Goal: Task Accomplishment & Management: Manage account settings

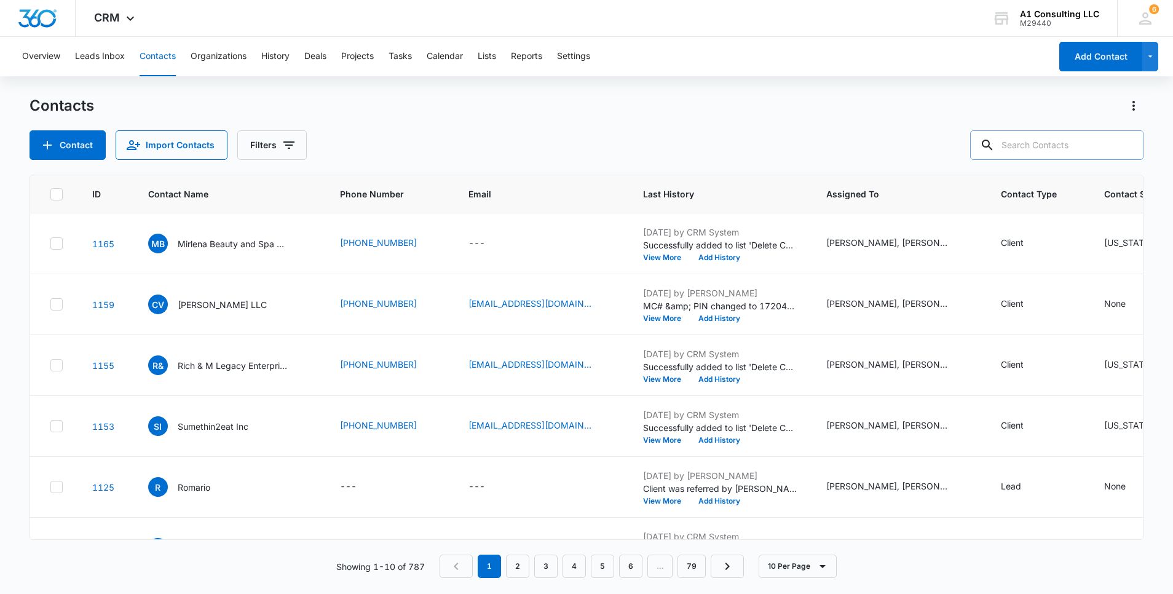
click at [1040, 151] on input "text" at bounding box center [1056, 145] width 173 height 30
type input "La [PERSON_NAME] Enterprise Corp"
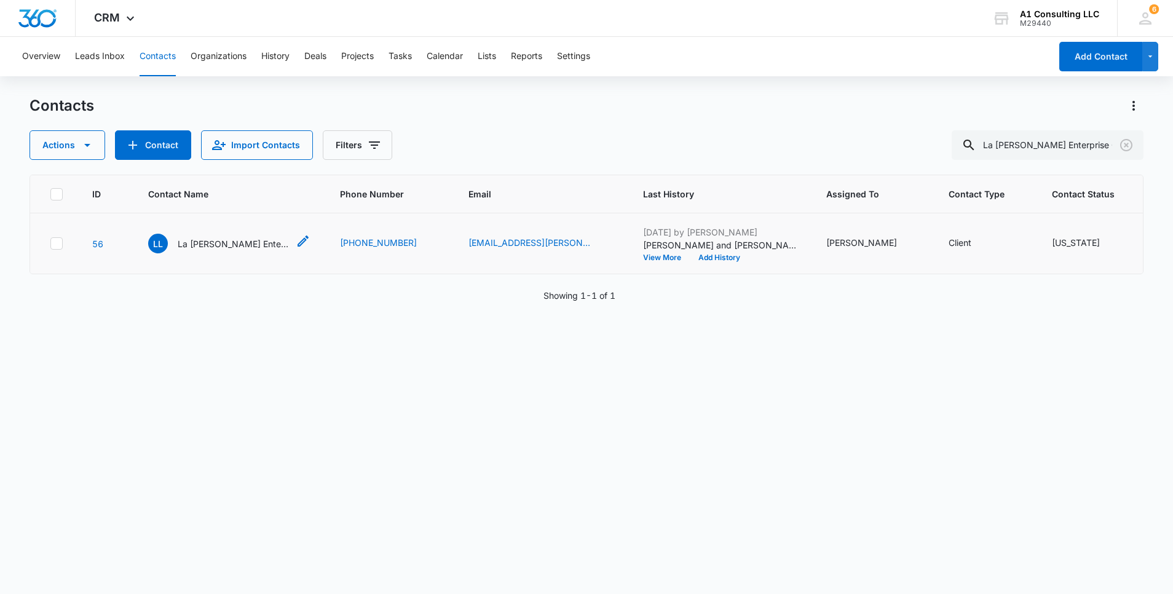
click at [262, 250] on p "La [PERSON_NAME] Enterprise Corp" at bounding box center [233, 243] width 111 height 13
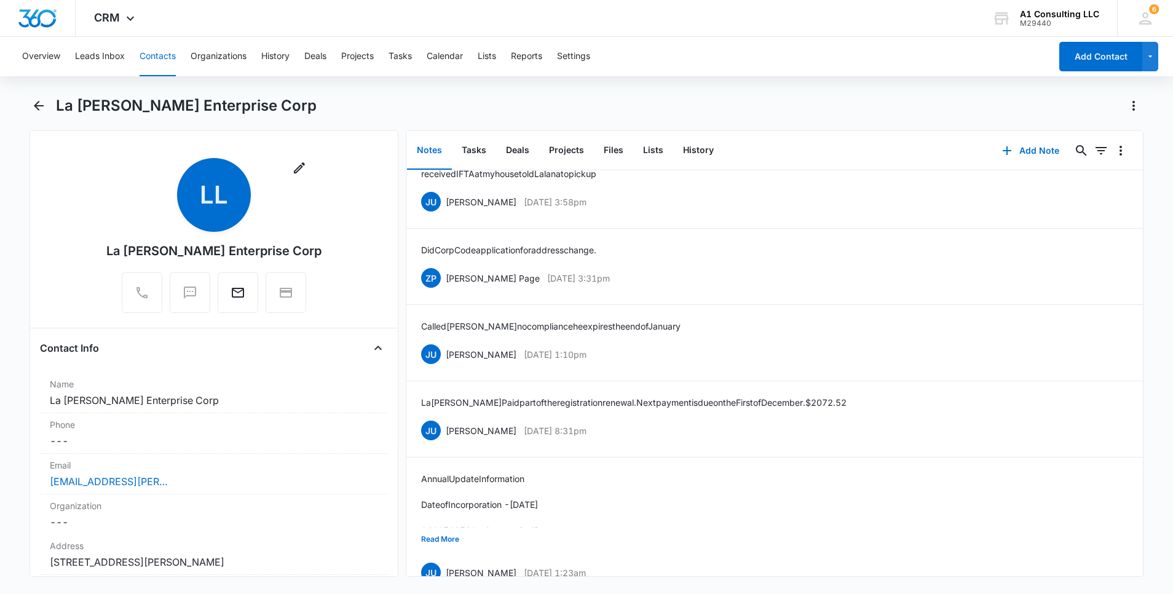
scroll to position [1725, 0]
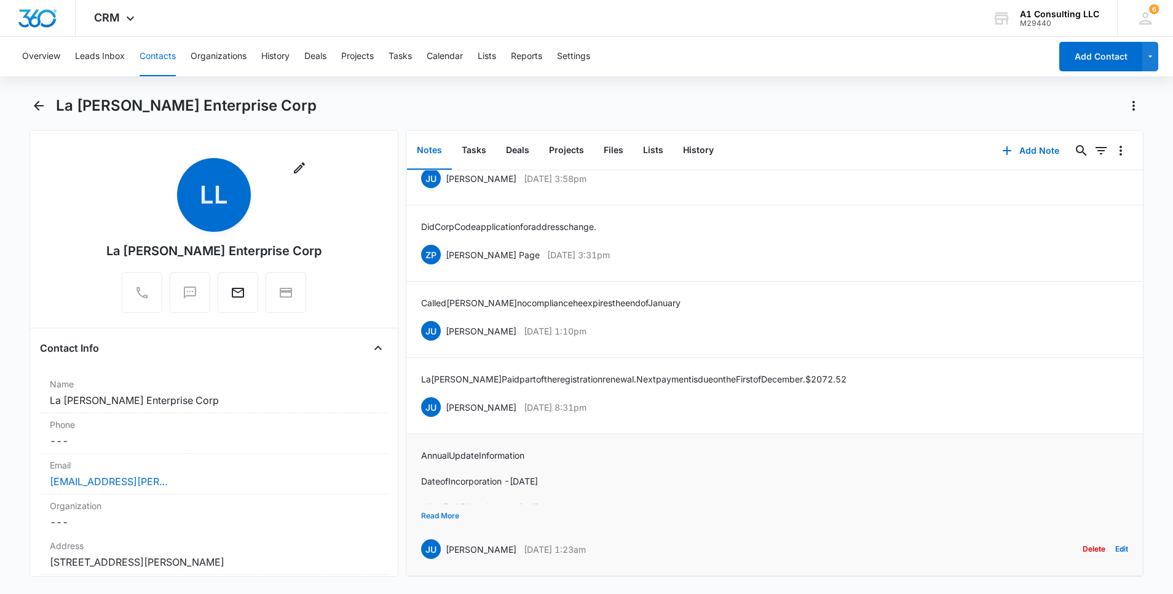
click at [445, 506] on button "Read More" at bounding box center [440, 515] width 38 height 23
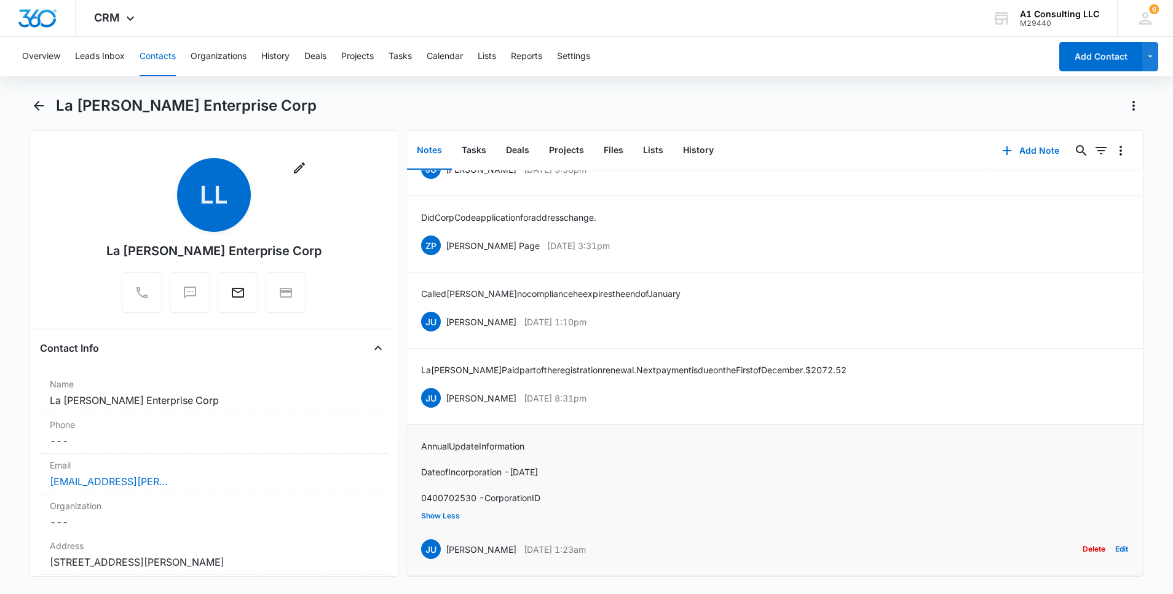
drag, startPoint x: 628, startPoint y: 542, endPoint x: 446, endPoint y: 542, distance: 181.3
click at [446, 542] on div "JU [PERSON_NAME] [DATE] 1:23am Delete Edit" at bounding box center [774, 548] width 707 height 23
copy div "[PERSON_NAME] [DATE] 1:23am"
drag, startPoint x: 550, startPoint y: 492, endPoint x: 420, endPoint y: 438, distance: 140.8
click at [421, 439] on div "Annual Update Information Date of Incorporation - [DATE] 0400702530 - Corporati…" at bounding box center [480, 471] width 119 height 65
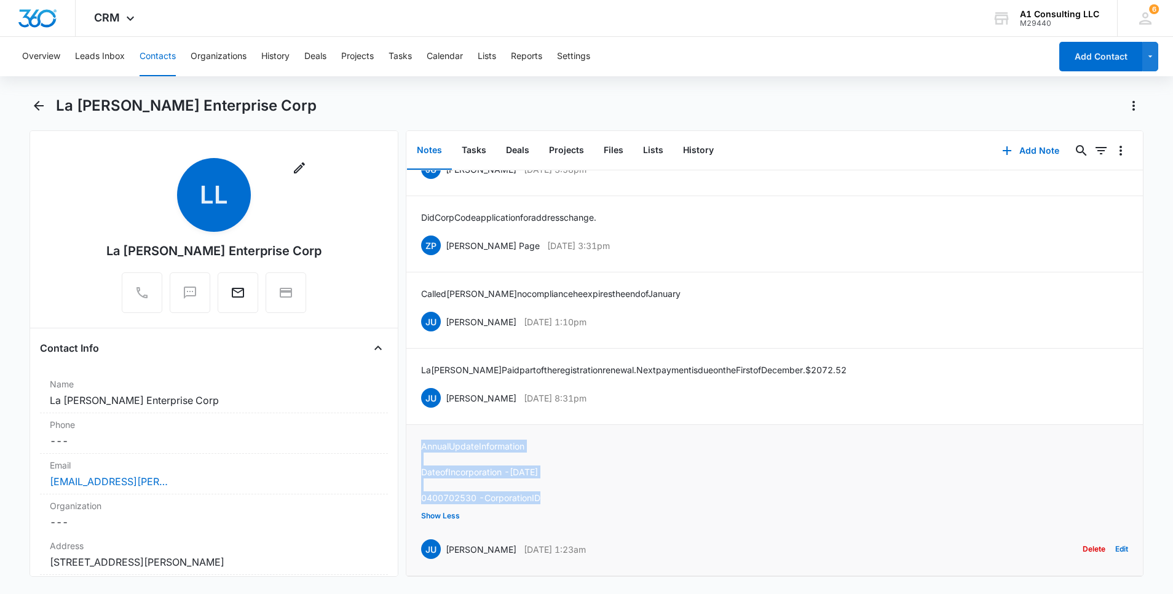
copy div "Annual Update Information Date of Incorporation - [DATE] 0400702530 - Corporati…"
drag, startPoint x: 603, startPoint y: 394, endPoint x: 445, endPoint y: 391, distance: 158.0
click at [445, 391] on div "JU [PERSON_NAME] [DATE] 8:31pm Delete Edit" at bounding box center [774, 397] width 707 height 23
copy div "[PERSON_NAME] [DATE] 8:31pm"
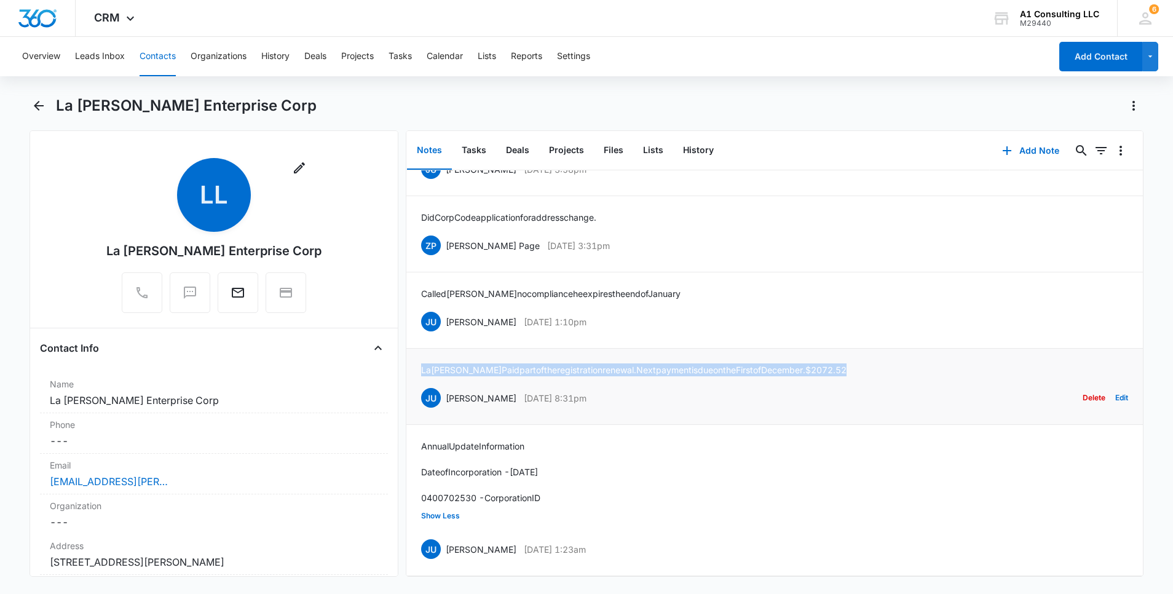
drag, startPoint x: 839, startPoint y: 363, endPoint x: 412, endPoint y: 366, distance: 426.6
click at [412, 366] on li "La [PERSON_NAME] part of the registration renewal. Next payment is due on the F…" at bounding box center [774, 387] width 736 height 76
copy p "La [PERSON_NAME] part of the registration renewal. Next payment is due on the F…"
drag, startPoint x: 623, startPoint y: 318, endPoint x: 445, endPoint y: 312, distance: 177.7
click at [445, 312] on div "JU [PERSON_NAME] [DATE] 1:10pm Delete Edit" at bounding box center [774, 321] width 707 height 23
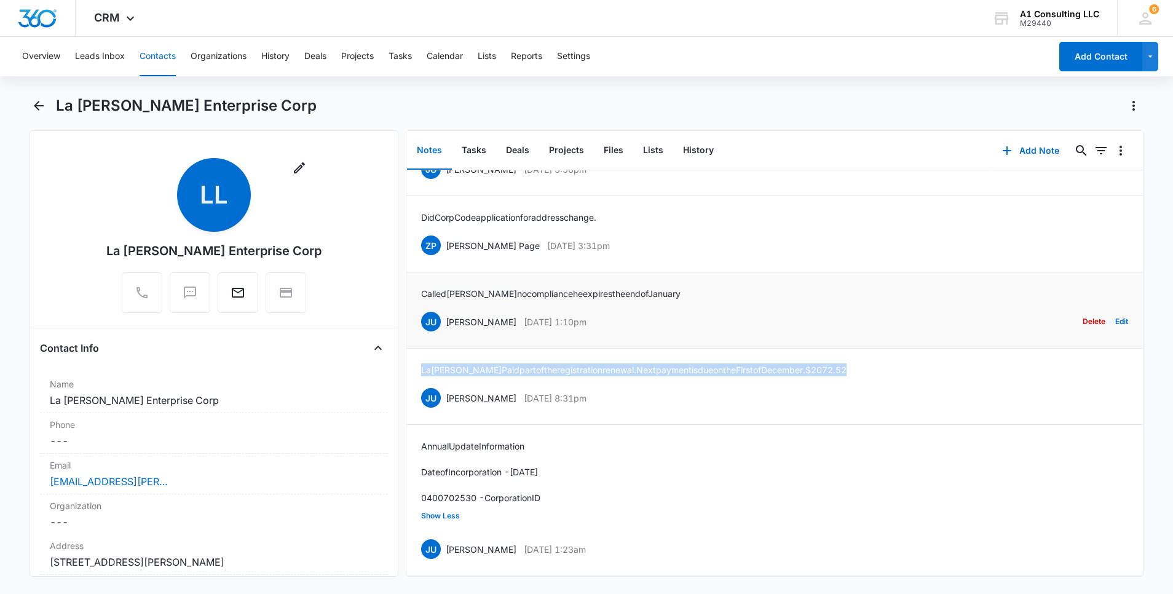
copy div "[PERSON_NAME] [DATE] 1:10pm"
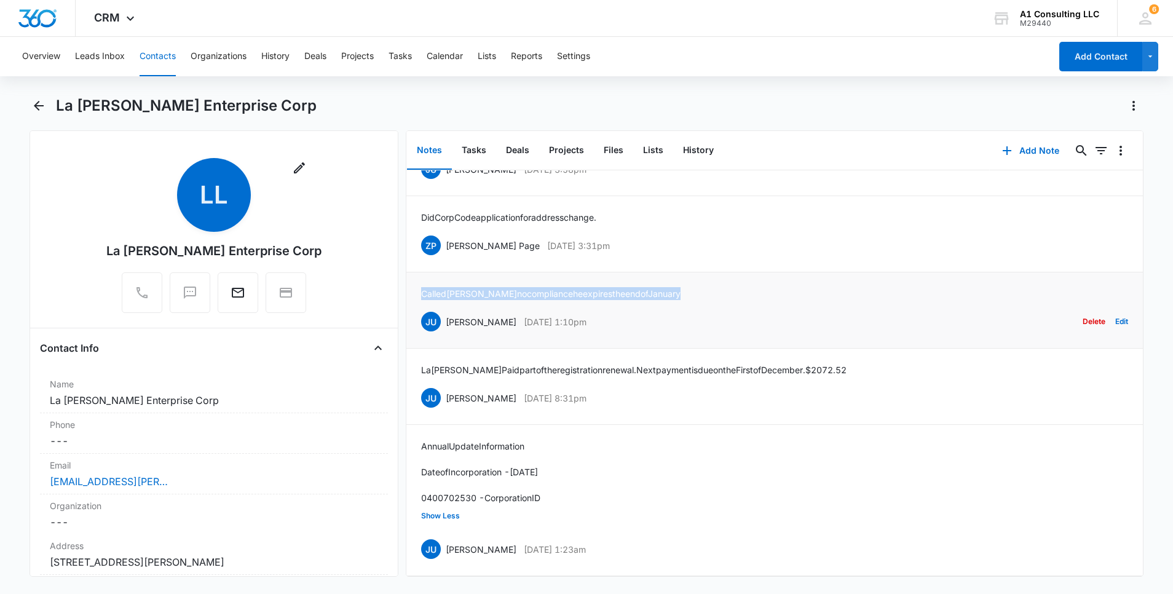
drag, startPoint x: 667, startPoint y: 286, endPoint x: 419, endPoint y: 287, distance: 247.7
click at [419, 287] on li "Called [PERSON_NAME] no compliance he expires the end of January [PERSON_NAME] …" at bounding box center [774, 310] width 736 height 76
copy p "Called [PERSON_NAME] no compliance he expires the end of January"
drag, startPoint x: 604, startPoint y: 242, endPoint x: 446, endPoint y: 240, distance: 158.6
click at [446, 240] on div "ZP [PERSON_NAME] Page [DATE] 3:31pm Delete Edit" at bounding box center [774, 245] width 707 height 23
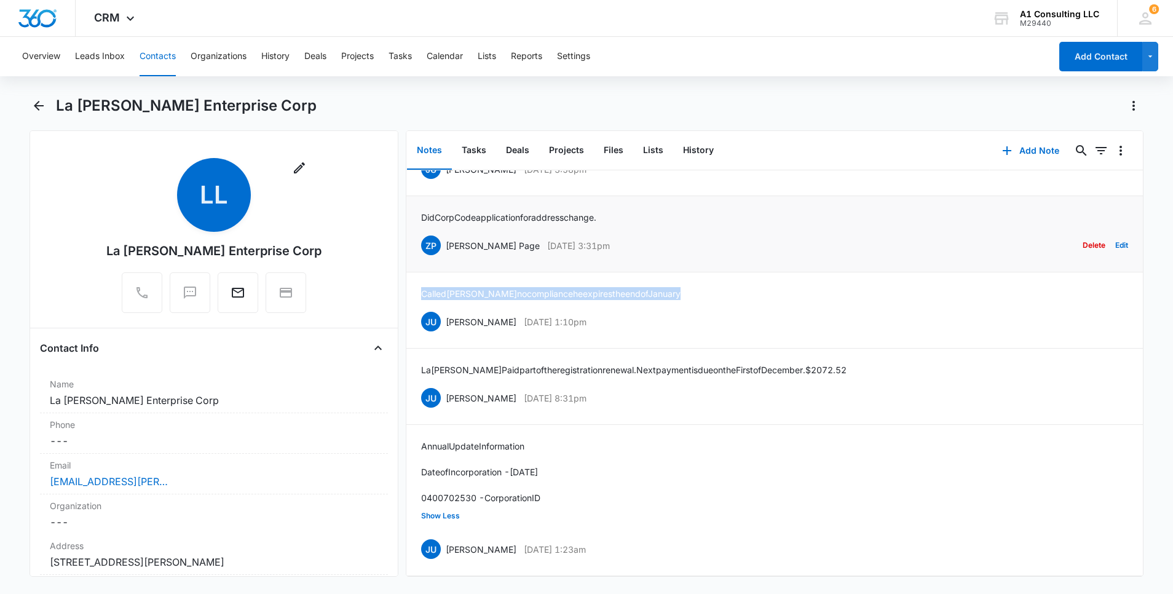
copy div "[PERSON_NAME] Page [DATE] 3:31pm"
drag, startPoint x: 616, startPoint y: 212, endPoint x: 408, endPoint y: 211, distance: 209.0
click at [408, 212] on li "Did Corp Code application for address change. ZP [PERSON_NAME] Page [DATE] 3:31…" at bounding box center [774, 234] width 736 height 76
copy p "Did Corp Code application for address change."
click at [1143, 144] on div "Notes Tasks Deals Projects Files Lists History Add Note 0 0 [PERSON_NAME] and […" at bounding box center [775, 353] width 738 height 446
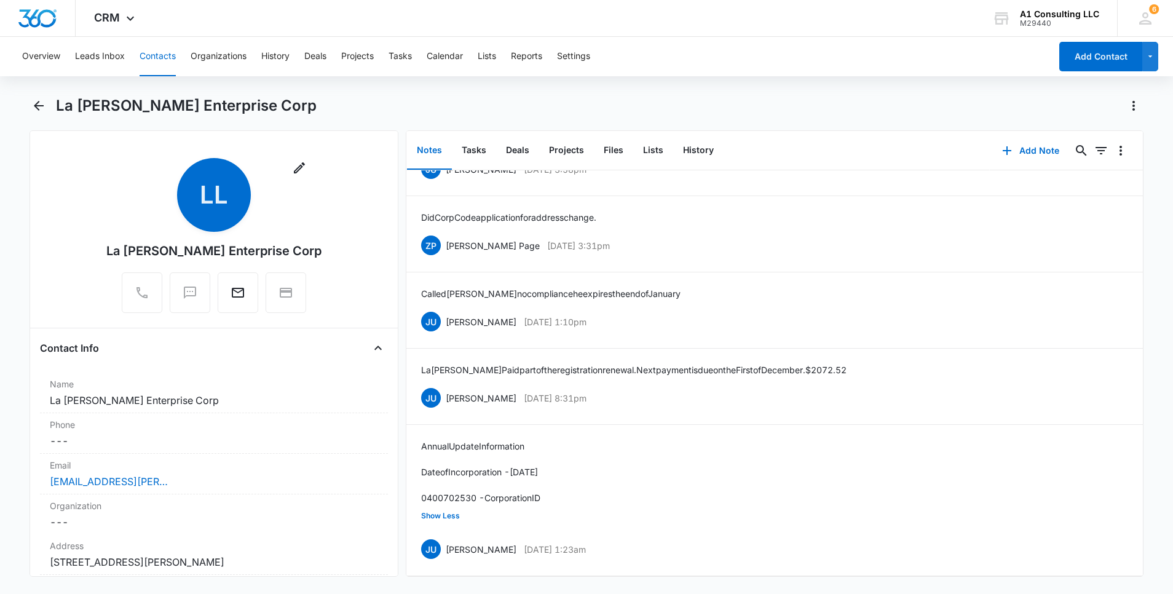
click at [1143, 144] on div "Notes Tasks Deals Projects Files Lists History Add Note 0 0 [PERSON_NAME] and […" at bounding box center [775, 353] width 738 height 446
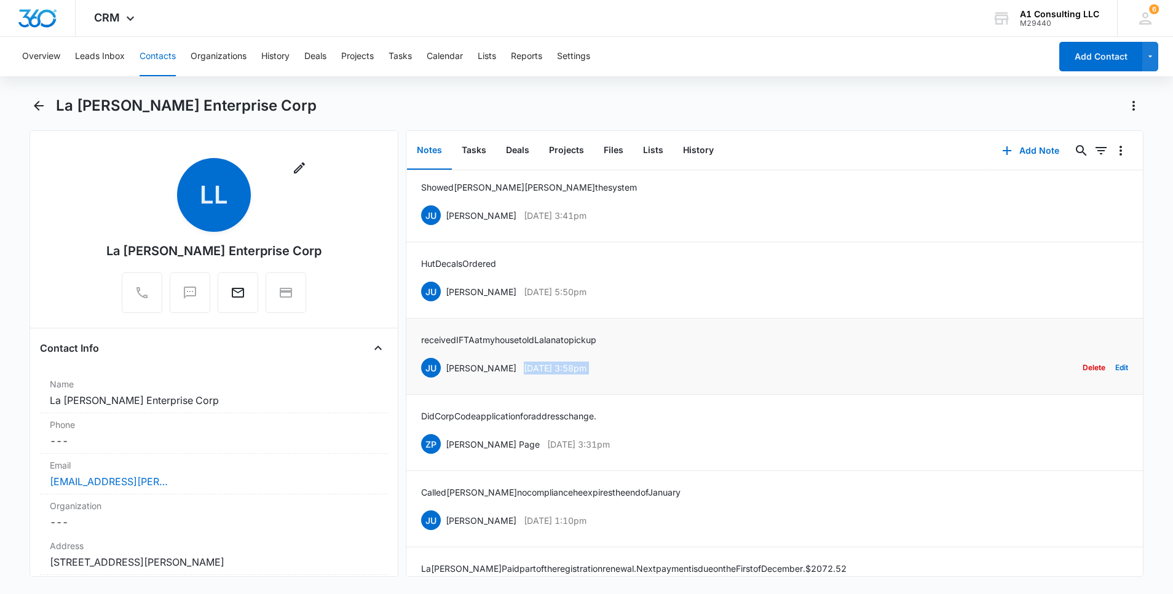
scroll to position [1504, 0]
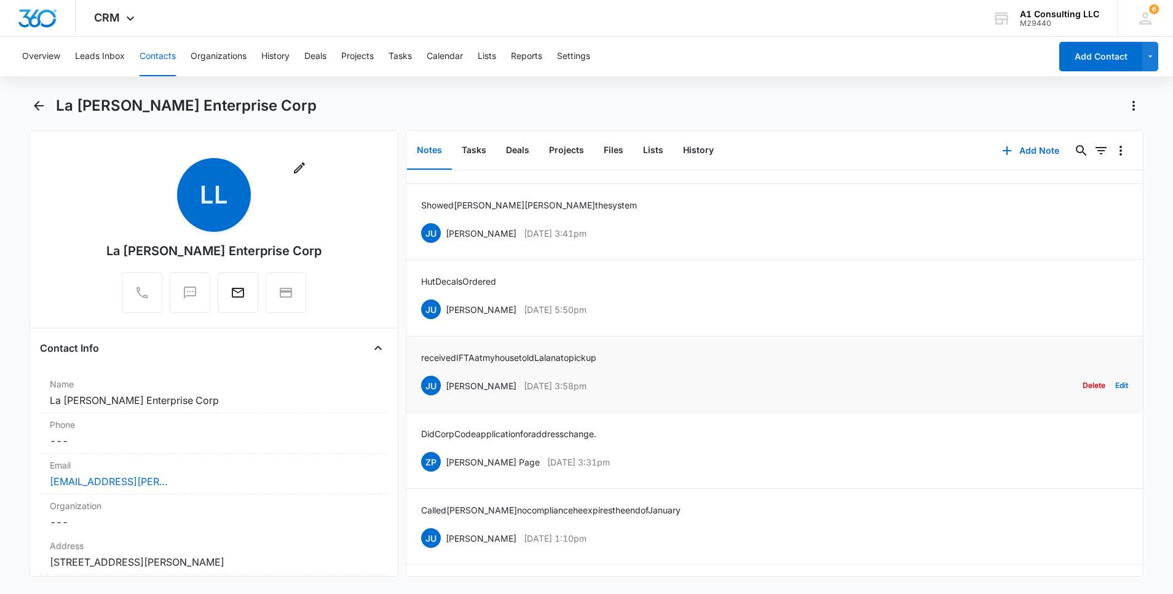
click at [596, 353] on p "received IFTA at my house told [PERSON_NAME] to pick up" at bounding box center [508, 357] width 175 height 13
drag, startPoint x: 623, startPoint y: 382, endPoint x: 442, endPoint y: 383, distance: 181.3
click at [442, 383] on div "JU [PERSON_NAME] [DATE] 3:58pm Delete Edit" at bounding box center [774, 385] width 707 height 23
copy div "[PERSON_NAME] [DATE] 3:58pm"
drag, startPoint x: 624, startPoint y: 353, endPoint x: 413, endPoint y: 352, distance: 211.4
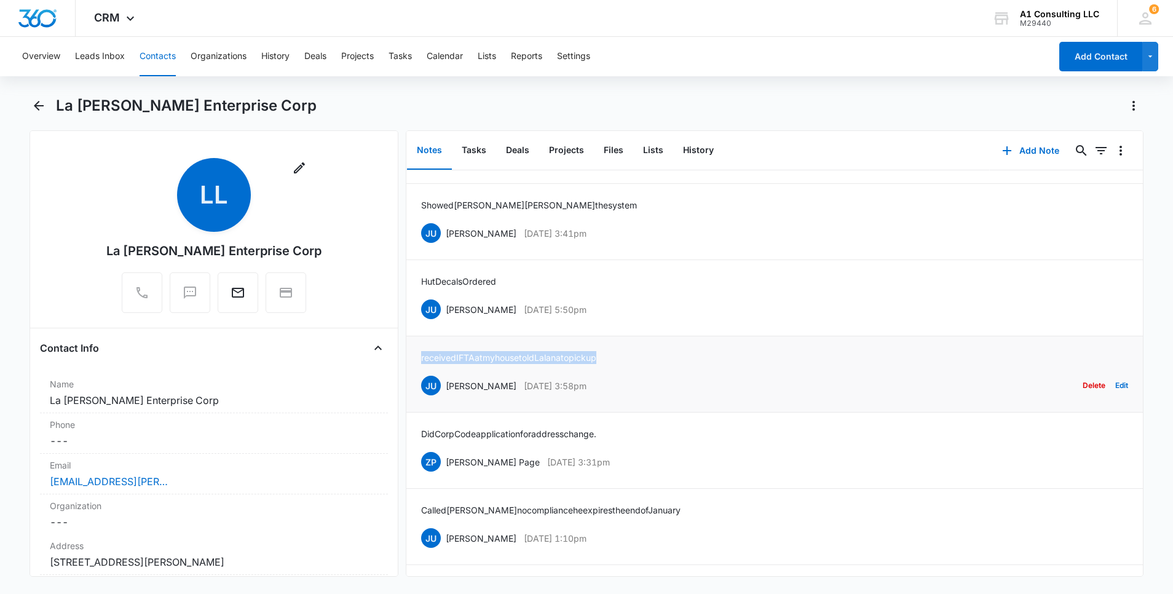
click at [413, 352] on li "received IFTA at my house told [PERSON_NAME] to pick up JU [PERSON_NAME] [DATE]…" at bounding box center [774, 374] width 736 height 76
copy p "received IFTA at my house told [PERSON_NAME] to pick up"
drag, startPoint x: 632, startPoint y: 313, endPoint x: 443, endPoint y: 308, distance: 188.8
click at [443, 308] on div "JU [PERSON_NAME] [DATE] 5:50pm Delete Edit" at bounding box center [774, 308] width 707 height 23
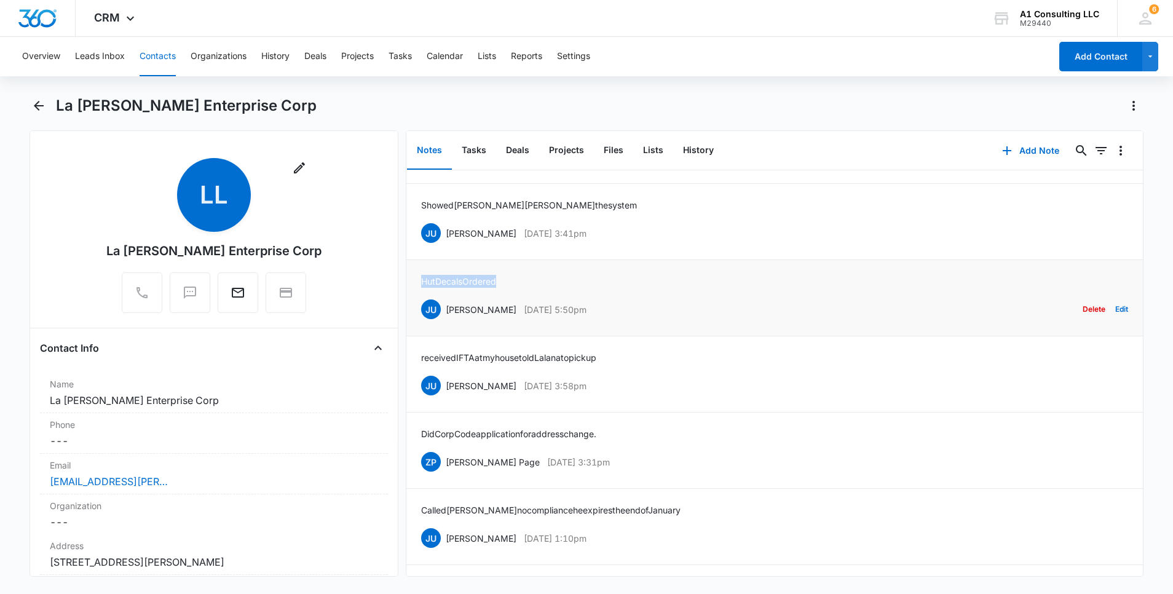
drag, startPoint x: 468, startPoint y: 280, endPoint x: 412, endPoint y: 278, distance: 55.9
click at [412, 278] on li "Hut Decals Ordered JU [PERSON_NAME] [DATE] 5:50pm Delete Edit" at bounding box center [774, 298] width 736 height 76
drag, startPoint x: 599, startPoint y: 232, endPoint x: 446, endPoint y: 232, distance: 153.0
click at [446, 232] on div "JU [PERSON_NAME] [DATE] 3:41pm Delete Edit" at bounding box center [774, 232] width 707 height 23
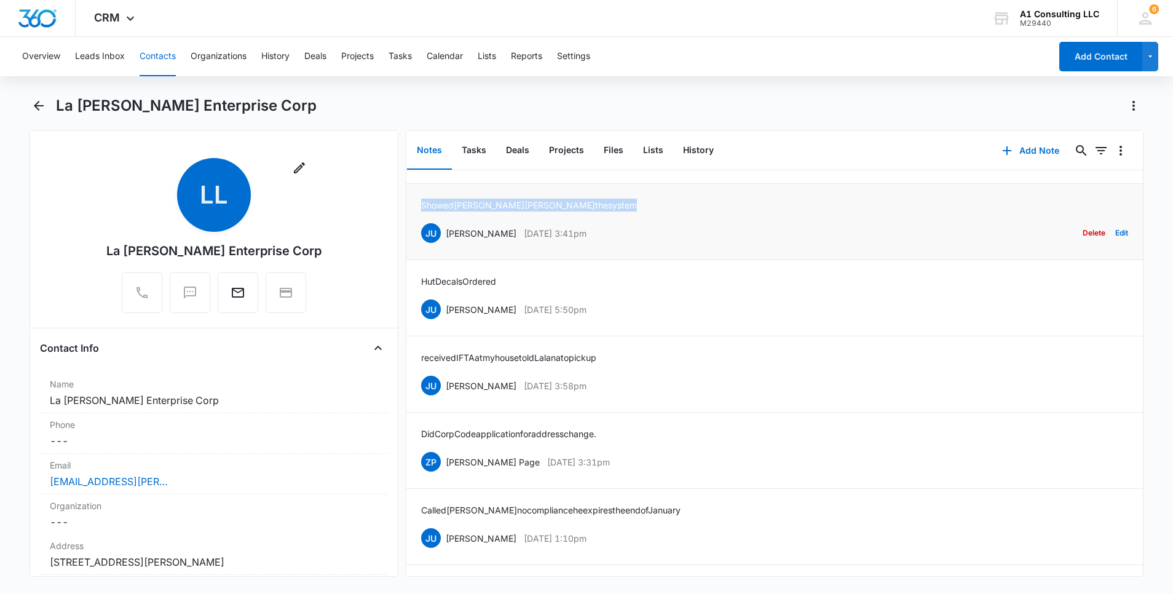
drag, startPoint x: 554, startPoint y: 199, endPoint x: 407, endPoint y: 201, distance: 147.5
click at [407, 201] on li "Showed [PERSON_NAME] [PERSON_NAME] the system JU [PERSON_NAME] [DATE] 3:41pm De…" at bounding box center [774, 222] width 736 height 76
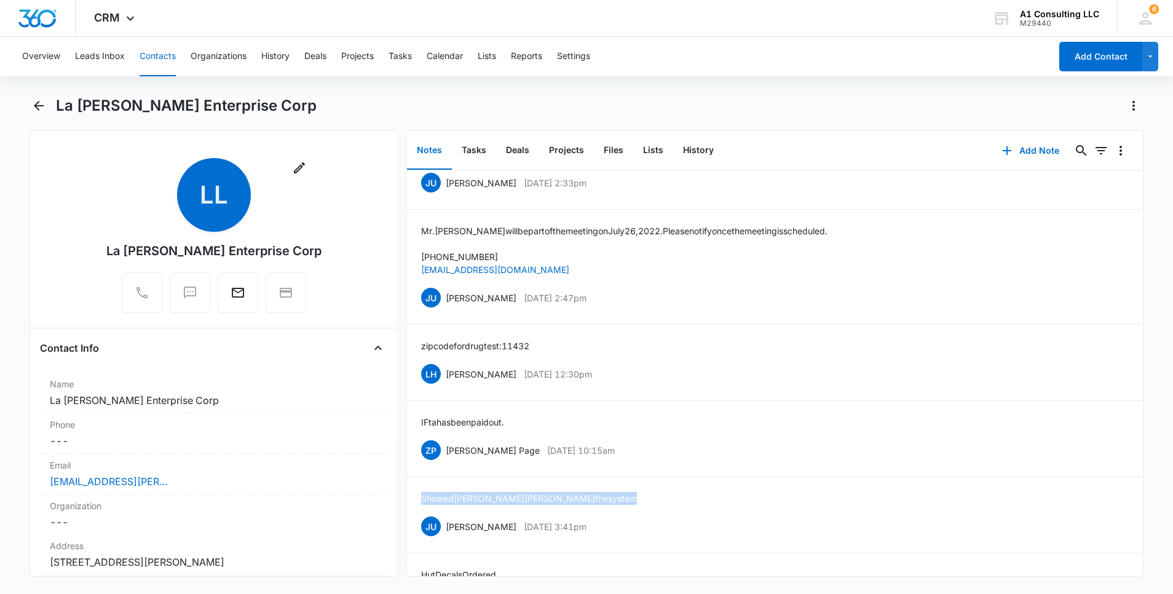
scroll to position [1172, 0]
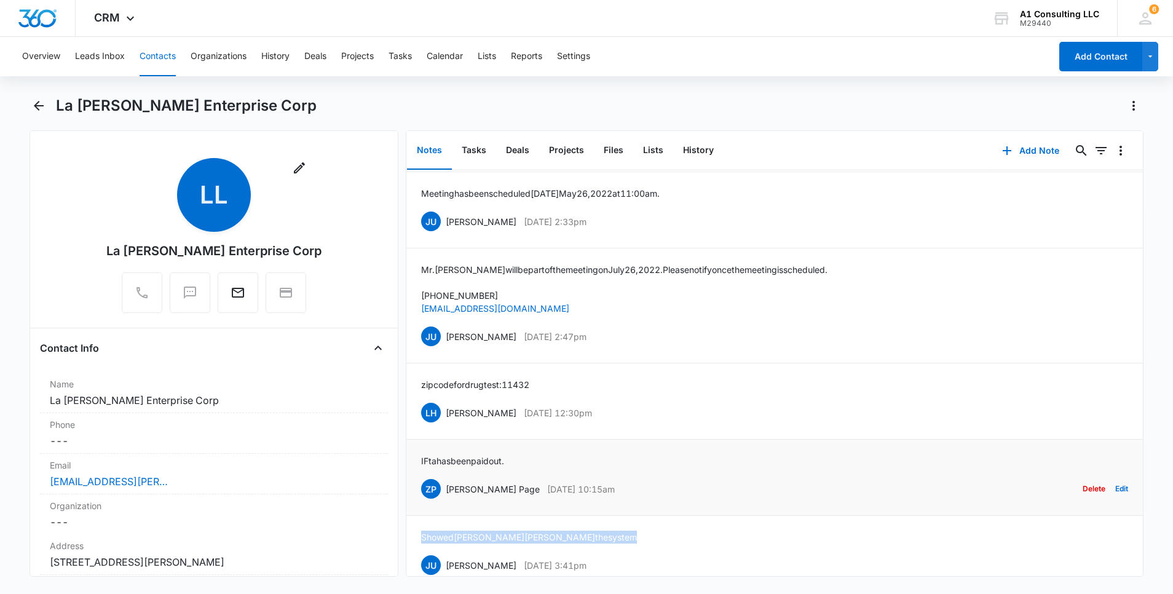
drag, startPoint x: 615, startPoint y: 486, endPoint x: 446, endPoint y: 478, distance: 169.9
click at [446, 478] on div "ZP [PERSON_NAME] Page [DATE] 10:15am Delete Edit" at bounding box center [774, 488] width 707 height 23
drag, startPoint x: 516, startPoint y: 458, endPoint x: 415, endPoint y: 458, distance: 100.8
click at [415, 458] on li "IFta has been paid out. ZP [PERSON_NAME] Page [DATE] 10:15am Delete Edit" at bounding box center [774, 477] width 736 height 76
drag, startPoint x: 616, startPoint y: 412, endPoint x: 444, endPoint y: 411, distance: 172.1
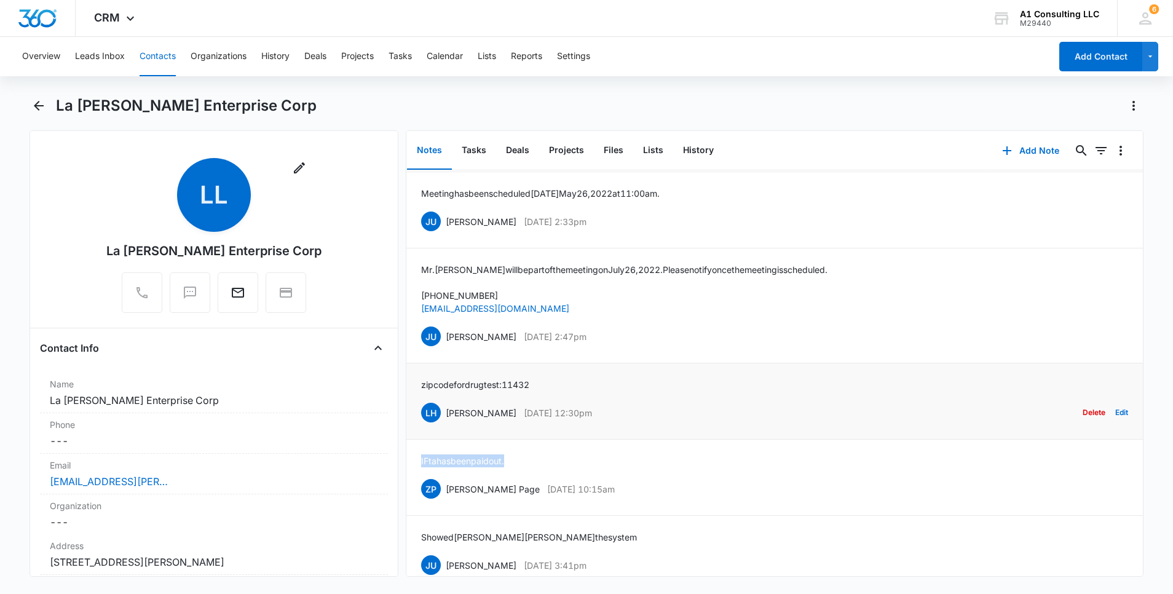
click at [444, 411] on div "LH [PERSON_NAME] [DATE] 12:30pm Delete Edit" at bounding box center [774, 412] width 707 height 23
drag, startPoint x: 543, startPoint y: 381, endPoint x: 414, endPoint y: 386, distance: 128.6
click at [414, 386] on li "zip code for [MEDICAL_DATA]: 11432 LH [PERSON_NAME] [DATE] 12:30pm Delete Edit" at bounding box center [774, 401] width 736 height 76
drag, startPoint x: 622, startPoint y: 341, endPoint x: 449, endPoint y: 342, distance: 172.7
click at [449, 342] on div "JU [PERSON_NAME] [DATE] 2:47pm Delete Edit" at bounding box center [774, 336] width 707 height 23
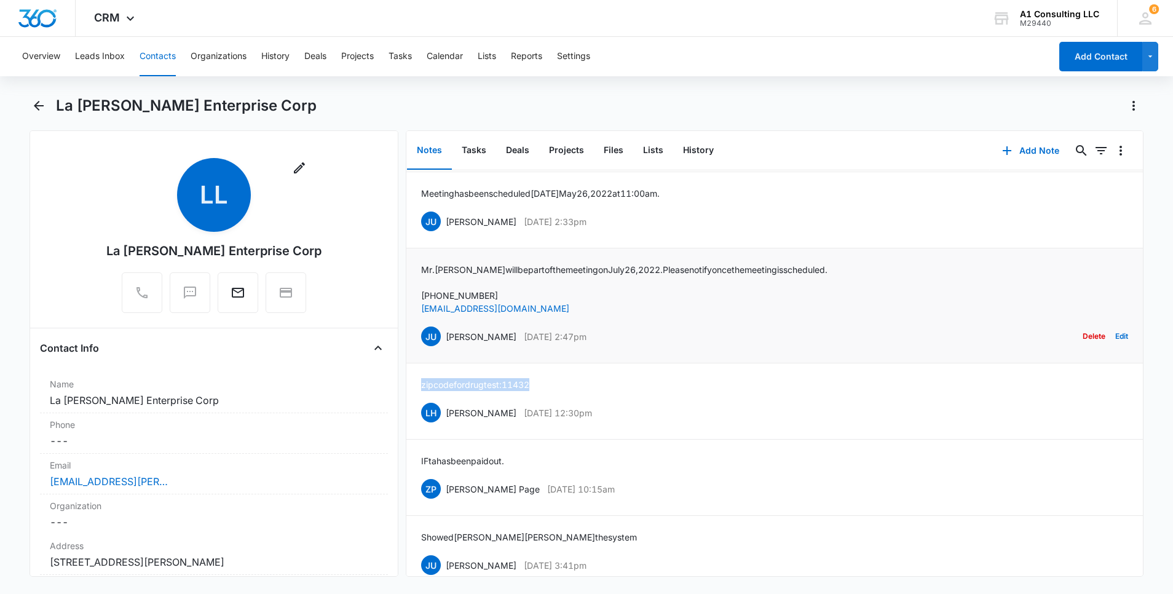
drag, startPoint x: 449, startPoint y: 342, endPoint x: 503, endPoint y: 340, distance: 53.5
click at [503, 340] on p "[PERSON_NAME]" at bounding box center [481, 336] width 71 height 13
click at [503, 338] on p "[PERSON_NAME]" at bounding box center [481, 336] width 71 height 13
drag, startPoint x: 503, startPoint y: 338, endPoint x: 623, endPoint y: 337, distance: 119.9
click at [623, 337] on div "JU [PERSON_NAME] [DATE] 2:47pm Delete Edit" at bounding box center [774, 336] width 707 height 23
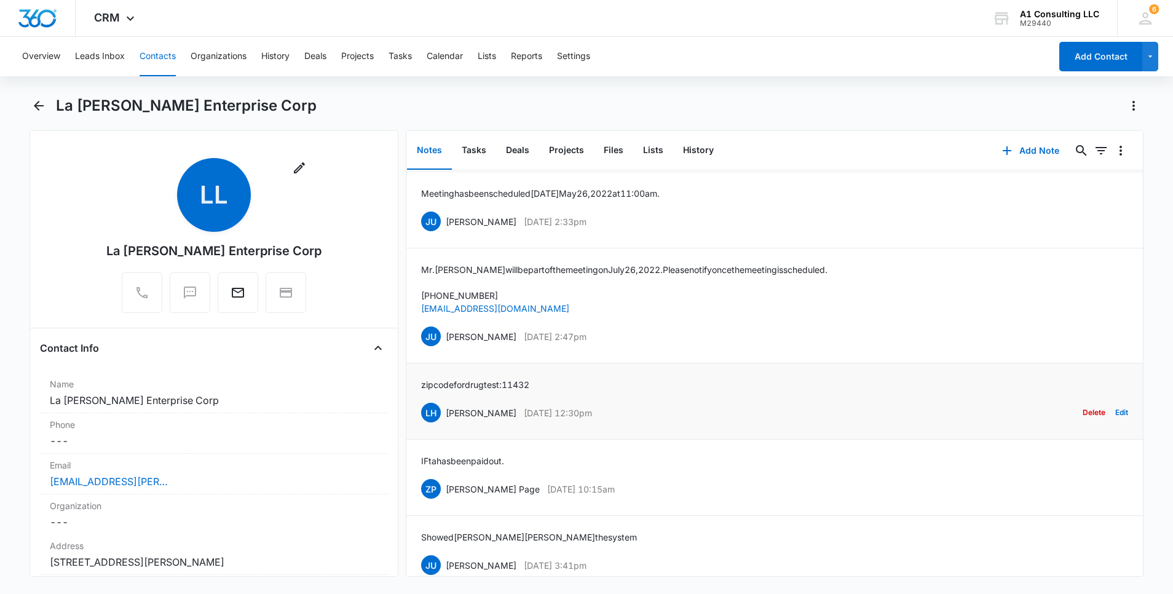
click at [661, 384] on div "zip code for [MEDICAL_DATA]: 11432 LH [PERSON_NAME] [DATE] 12:30pm Delete Edit" at bounding box center [774, 401] width 707 height 46
drag, startPoint x: 605, startPoint y: 335, endPoint x: 446, endPoint y: 339, distance: 159.9
click at [446, 339] on div "JU [PERSON_NAME] [DATE] 2:47pm Delete Edit" at bounding box center [774, 336] width 707 height 23
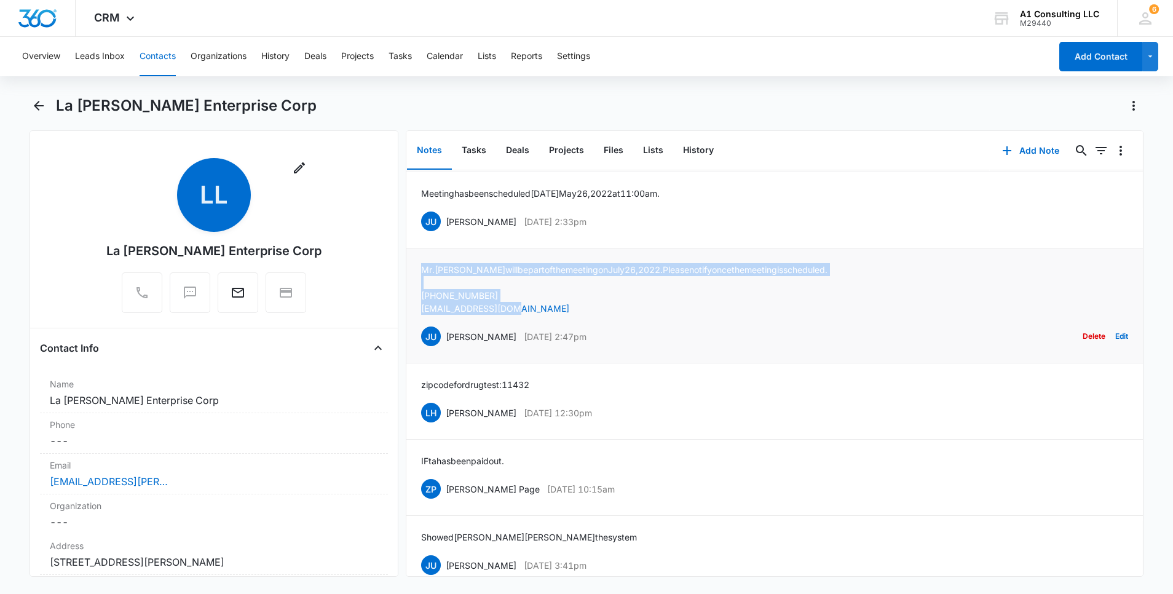
drag, startPoint x: 527, startPoint y: 305, endPoint x: 408, endPoint y: 270, distance: 124.9
click at [408, 270] on li "[PERSON_NAME] will be part of the meeting on [DATE]. Please notify once the mee…" at bounding box center [774, 305] width 736 height 115
drag, startPoint x: 626, startPoint y: 222, endPoint x: 446, endPoint y: 225, distance: 179.5
click at [446, 225] on div "JU [PERSON_NAME] [DATE] 2:33pm Delete Edit" at bounding box center [774, 221] width 707 height 23
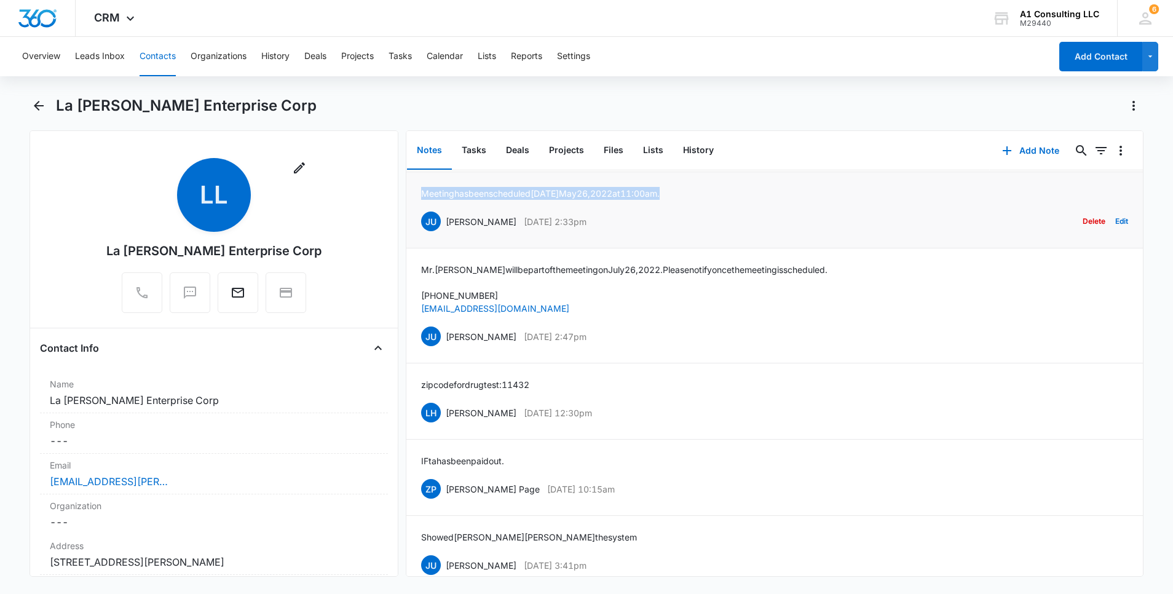
drag, startPoint x: 692, startPoint y: 192, endPoint x: 422, endPoint y: 194, distance: 270.4
click at [422, 194] on div "Meeting has been scheduled [DATE] 11:00 am. [PERSON_NAME] [DATE] 2:33pm Delete …" at bounding box center [774, 210] width 707 height 46
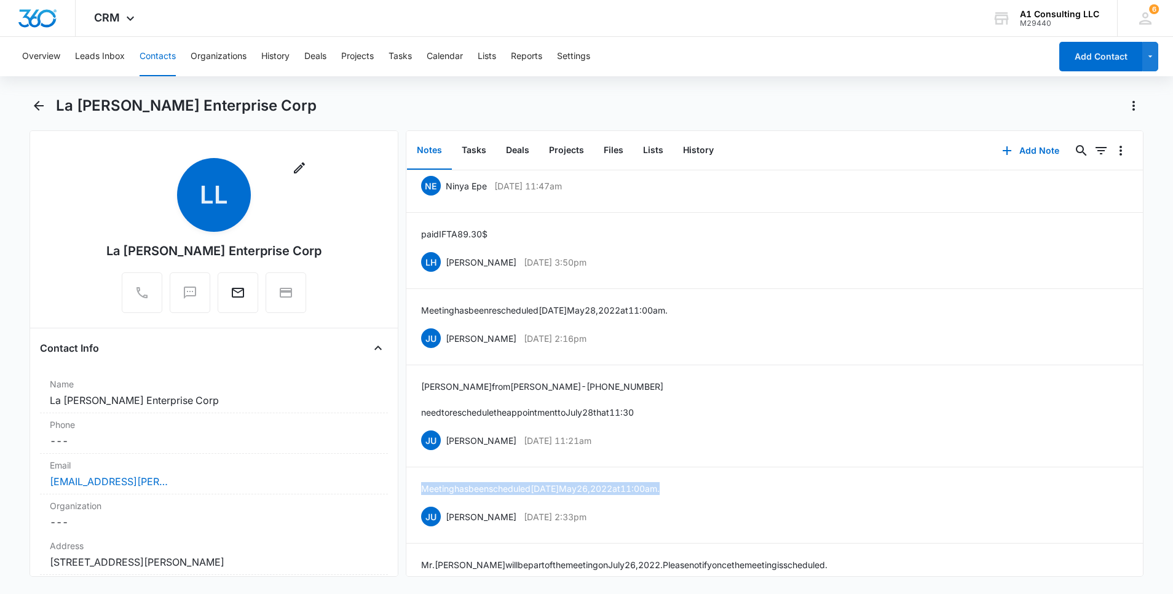
scroll to position [840, 0]
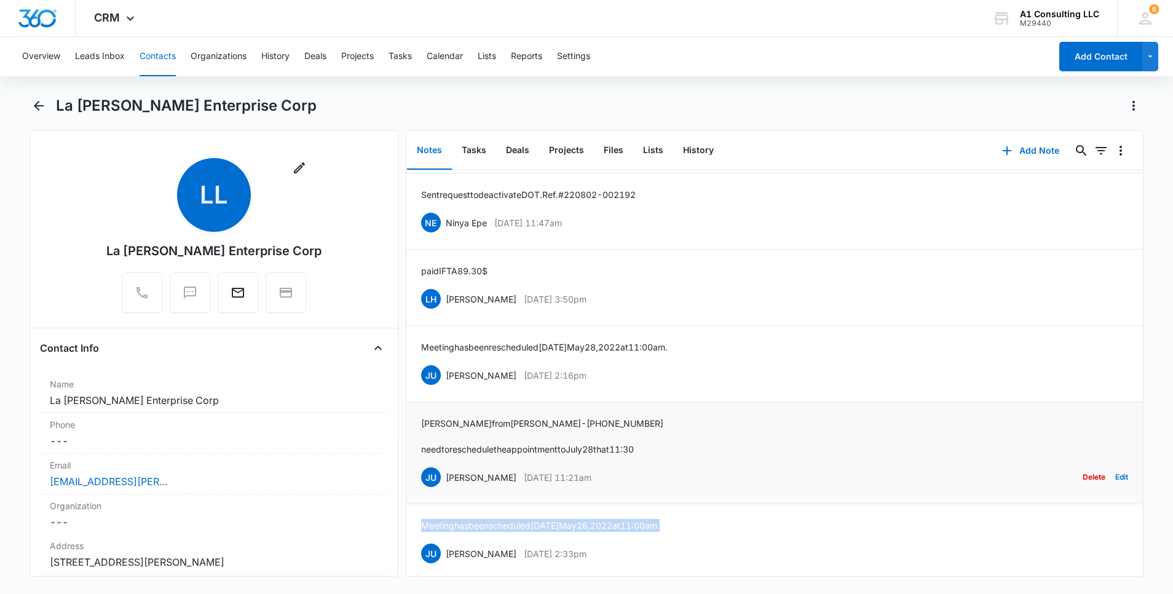
drag, startPoint x: 634, startPoint y: 481, endPoint x: 446, endPoint y: 475, distance: 188.8
click at [446, 475] on div "JU [PERSON_NAME] [DATE] 11:21am Delete Edit" at bounding box center [774, 476] width 707 height 23
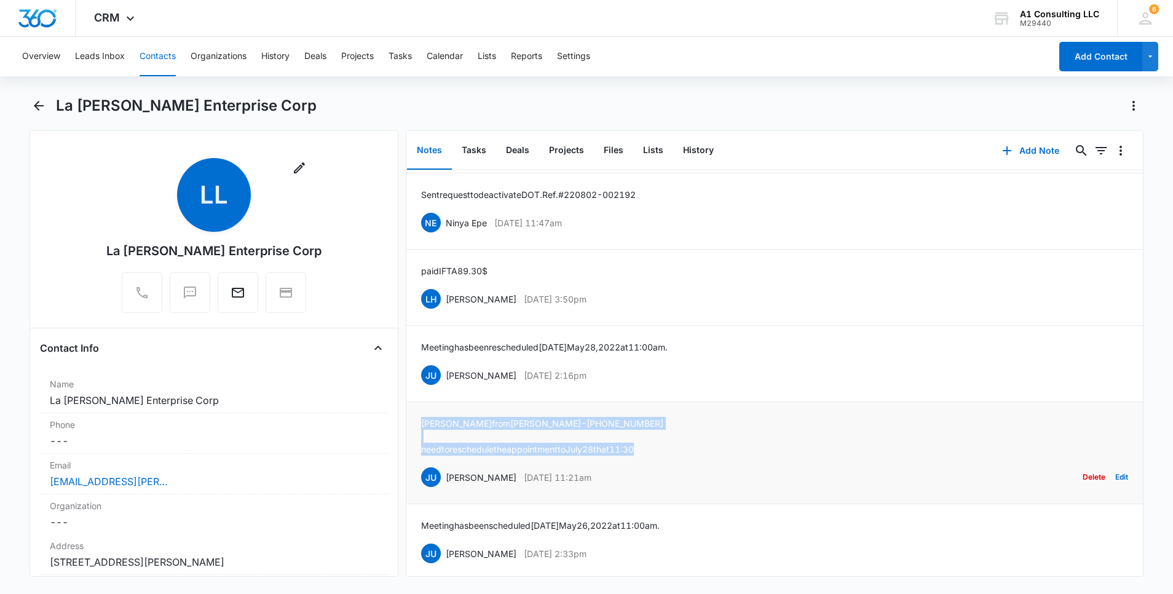
drag, startPoint x: 663, startPoint y: 445, endPoint x: 407, endPoint y: 424, distance: 256.5
click at [407, 424] on li "[PERSON_NAME] from [PERSON_NAME] - [PHONE_NUMBER] need to reschedule the appoin…" at bounding box center [774, 453] width 736 height 102
drag, startPoint x: 627, startPoint y: 374, endPoint x: 443, endPoint y: 372, distance: 184.4
click at [443, 372] on div "JU [PERSON_NAME] [DATE] 2:16pm Delete Edit" at bounding box center [774, 374] width 707 height 23
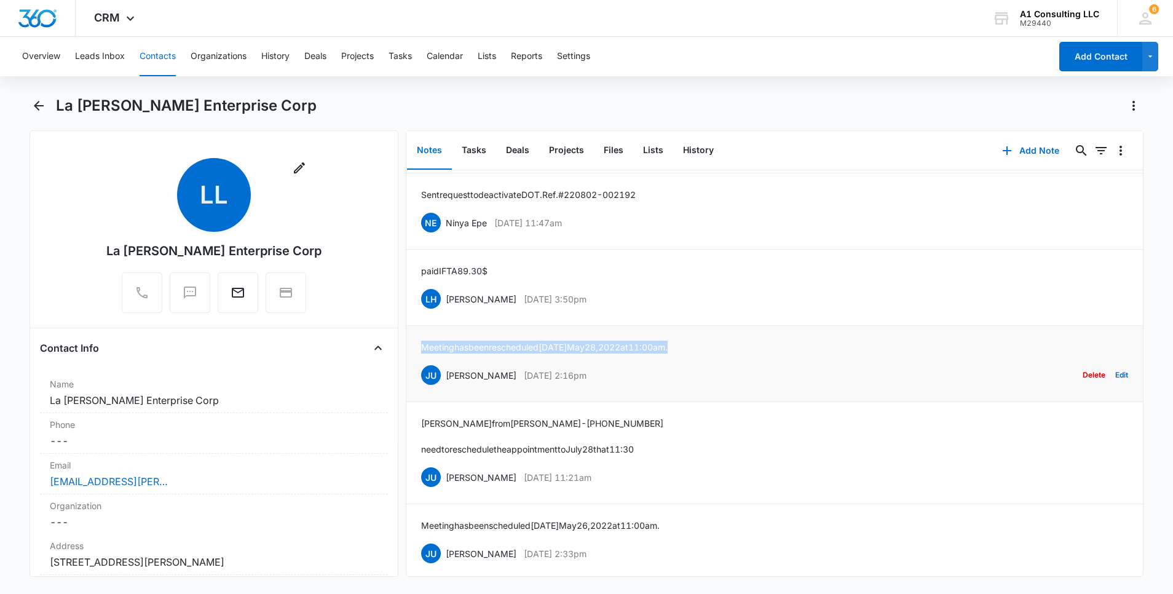
drag, startPoint x: 714, startPoint y: 345, endPoint x: 421, endPoint y: 342, distance: 293.2
click at [421, 342] on div "Meeting has been re scheduled [DATE] 11:00 am. [PERSON_NAME] [DATE] 2:16pm Dele…" at bounding box center [774, 364] width 707 height 46
drag, startPoint x: 602, startPoint y: 300, endPoint x: 442, endPoint y: 297, distance: 160.5
click at [442, 297] on div "LH [PERSON_NAME] [DATE] 3:50pm Delete Edit" at bounding box center [774, 298] width 707 height 23
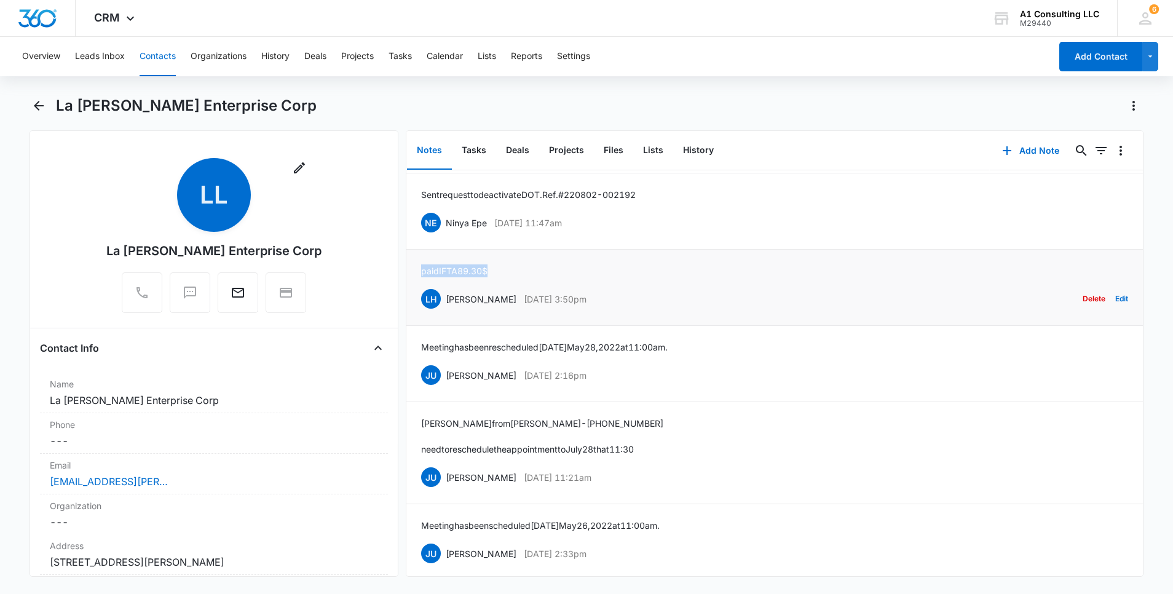
drag, startPoint x: 500, startPoint y: 265, endPoint x: 410, endPoint y: 265, distance: 89.7
click at [410, 265] on li "paid IFTA 89.30$ LH [PERSON_NAME] [DATE] 3:50pm Delete Edit" at bounding box center [774, 288] width 736 height 76
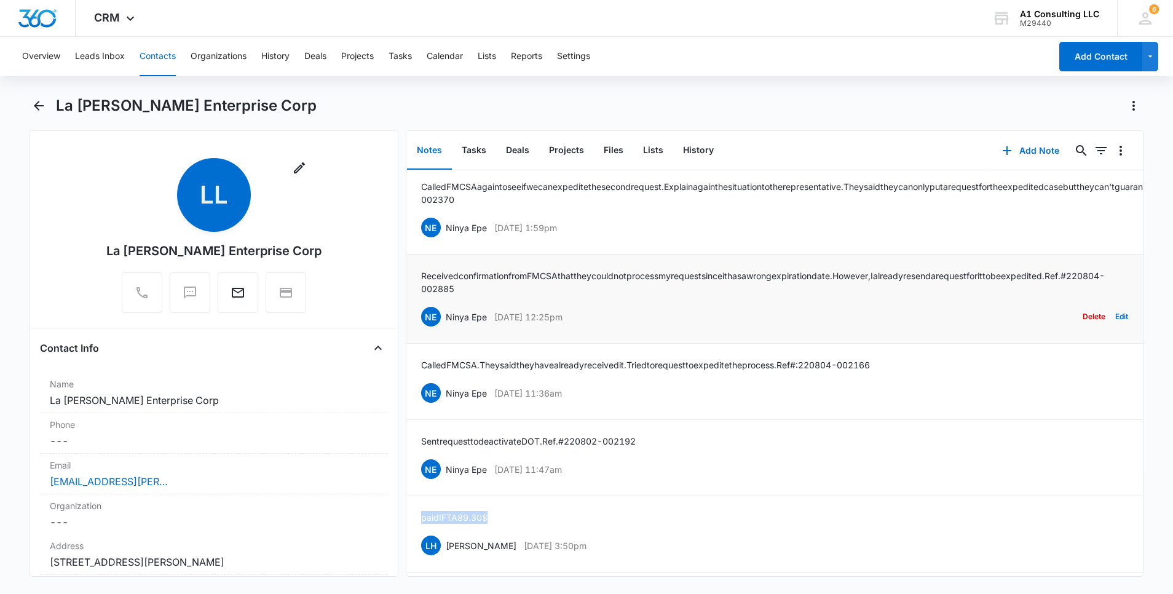
scroll to position [582, 0]
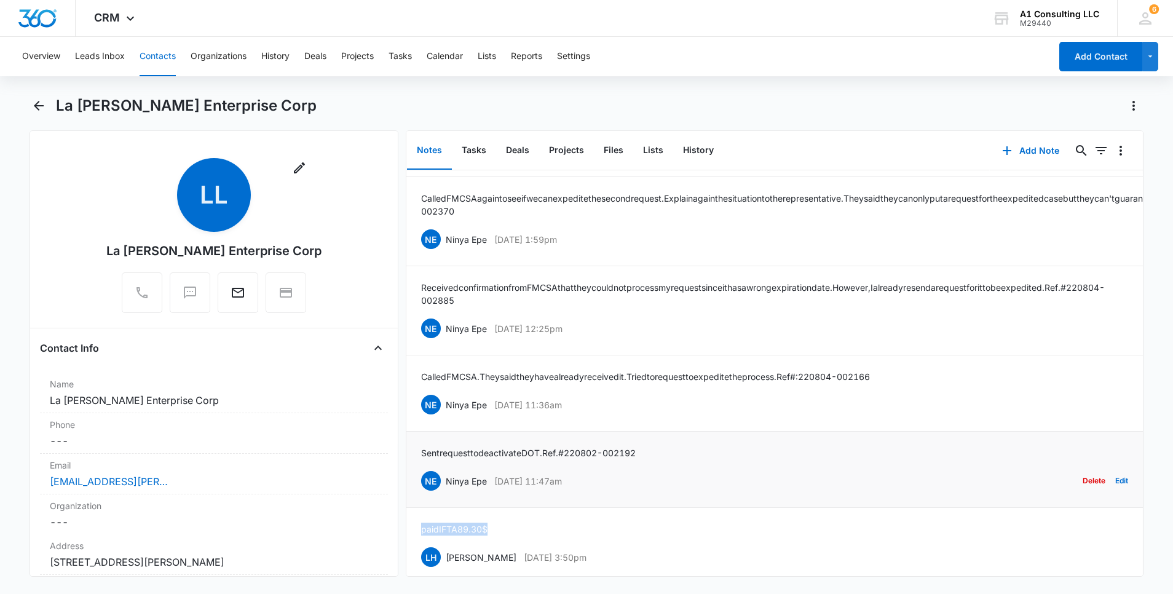
drag, startPoint x: 602, startPoint y: 481, endPoint x: 449, endPoint y: 481, distance: 153.7
click at [449, 481] on div "NE Ninya Epe [DATE] 11:47am Delete Edit" at bounding box center [774, 480] width 707 height 23
drag, startPoint x: 653, startPoint y: 452, endPoint x: 420, endPoint y: 444, distance: 233.1
click at [420, 444] on li "Sent request to deactivate DOT. Ref. #220802-002192 NE Ninya Epe [DATE] 11:47am…" at bounding box center [774, 469] width 736 height 76
drag, startPoint x: 487, startPoint y: 409, endPoint x: 446, endPoint y: 409, distance: 41.2
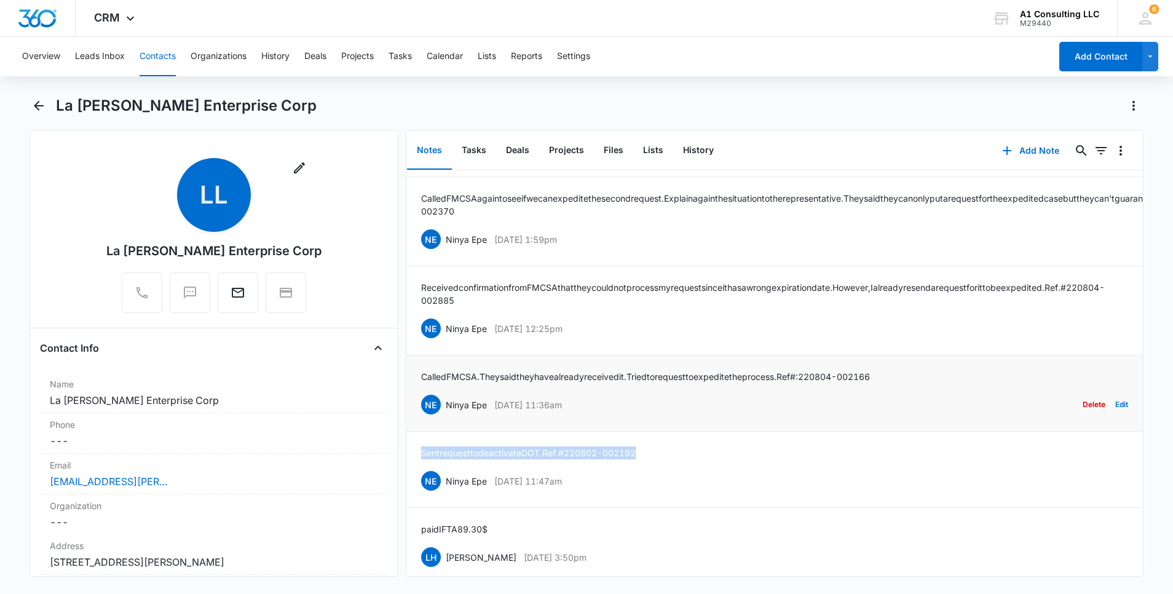
click at [446, 409] on div "NE Ninya Epe [DATE] 11:36am Delete Edit" at bounding box center [774, 404] width 707 height 23
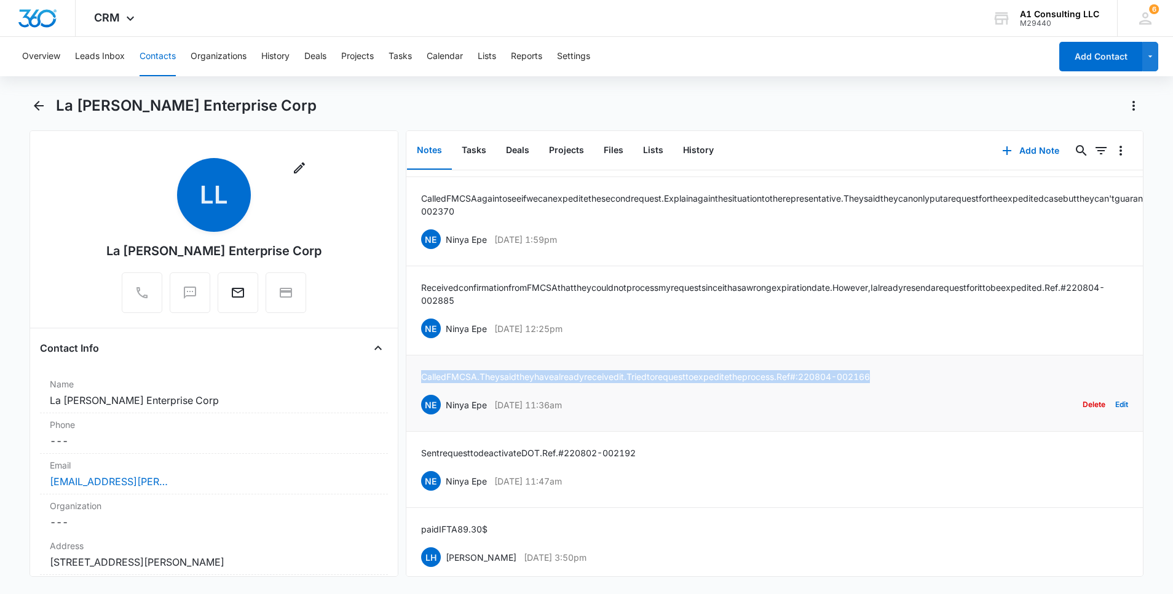
drag, startPoint x: 917, startPoint y: 378, endPoint x: 418, endPoint y: 376, distance: 499.1
click at [418, 376] on li "Called FMCSA. They said they have already received it. Tried to request to expe…" at bounding box center [774, 393] width 736 height 76
drag, startPoint x: 603, startPoint y: 330, endPoint x: 448, endPoint y: 331, distance: 154.9
click at [448, 331] on div "NE Ninya Epe [DATE] 12:25pm Delete Edit" at bounding box center [774, 328] width 707 height 23
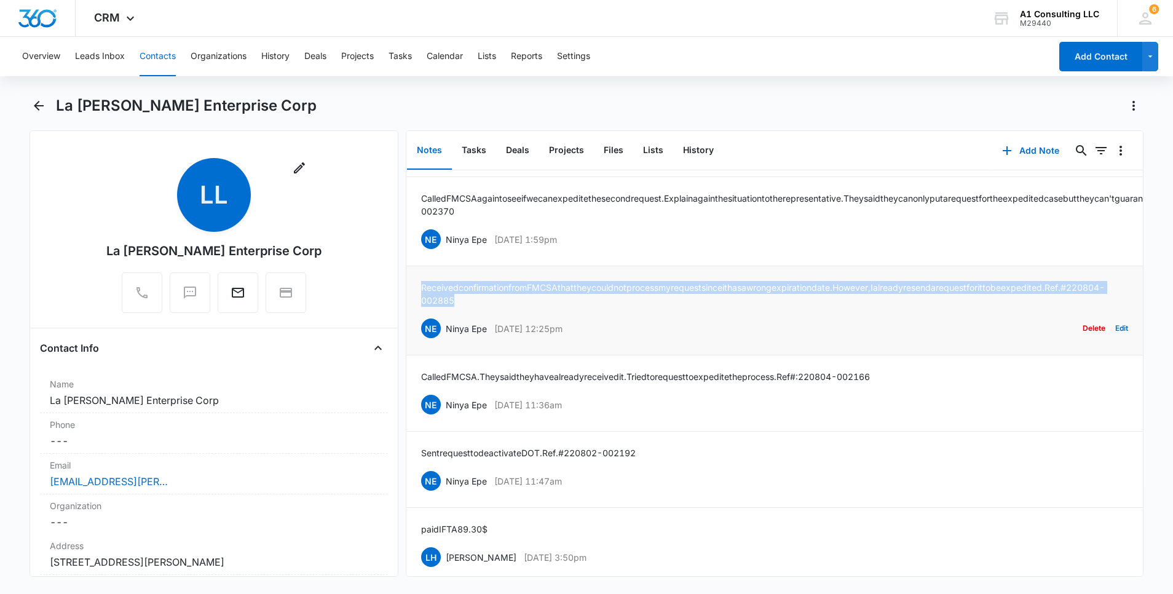
drag, startPoint x: 522, startPoint y: 300, endPoint x: 408, endPoint y: 288, distance: 115.0
click at [408, 288] on li "Received confirmation from FMCSA that they could not process my request since i…" at bounding box center [774, 310] width 736 height 89
drag, startPoint x: 524, startPoint y: 238, endPoint x: 447, endPoint y: 237, distance: 76.8
click at [447, 237] on div "NE Ninya Epe [DATE] 1:59pm Delete Edit" at bounding box center [774, 238] width 707 height 23
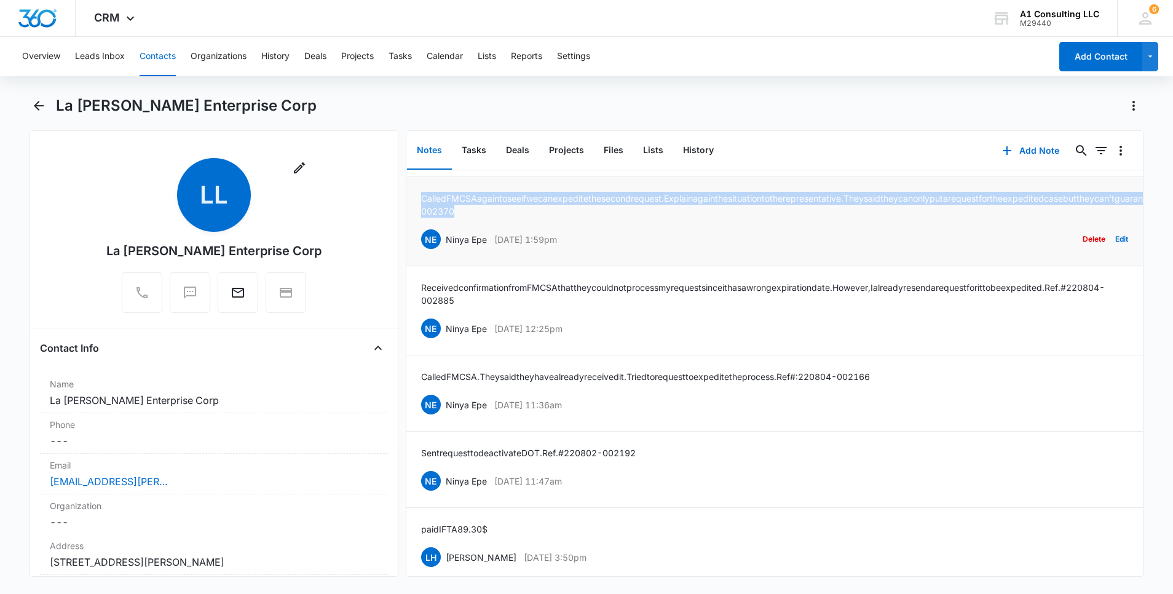
drag, startPoint x: 937, startPoint y: 211, endPoint x: 418, endPoint y: 185, distance: 519.4
click at [419, 185] on li "Called FMCSA again to see if we can expedite the second request. Explain again …" at bounding box center [774, 221] width 736 height 89
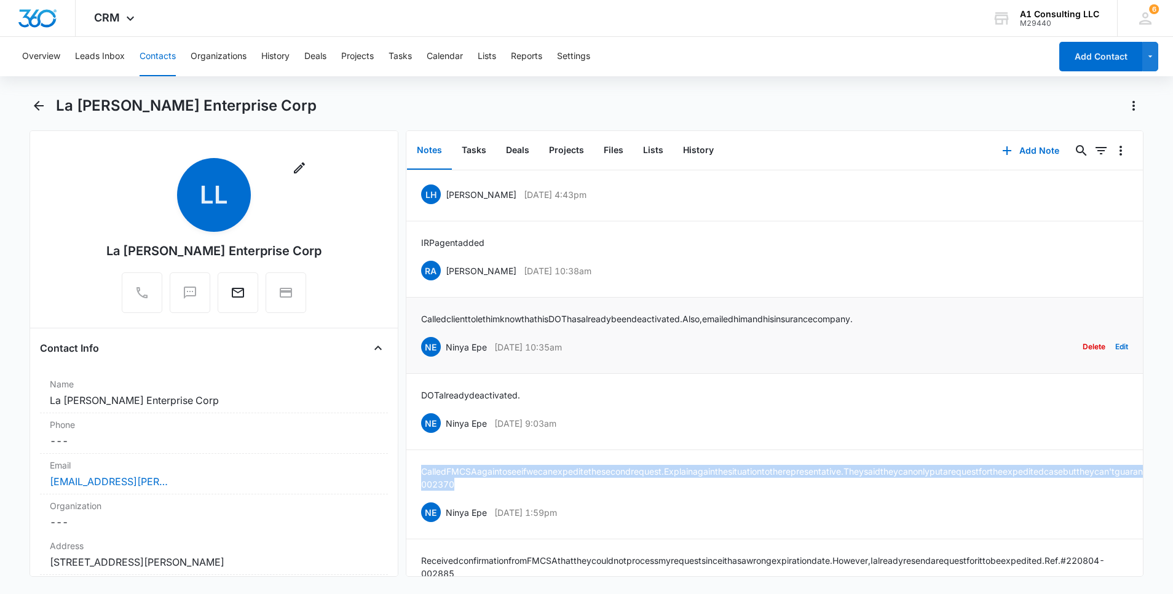
scroll to position [287, 0]
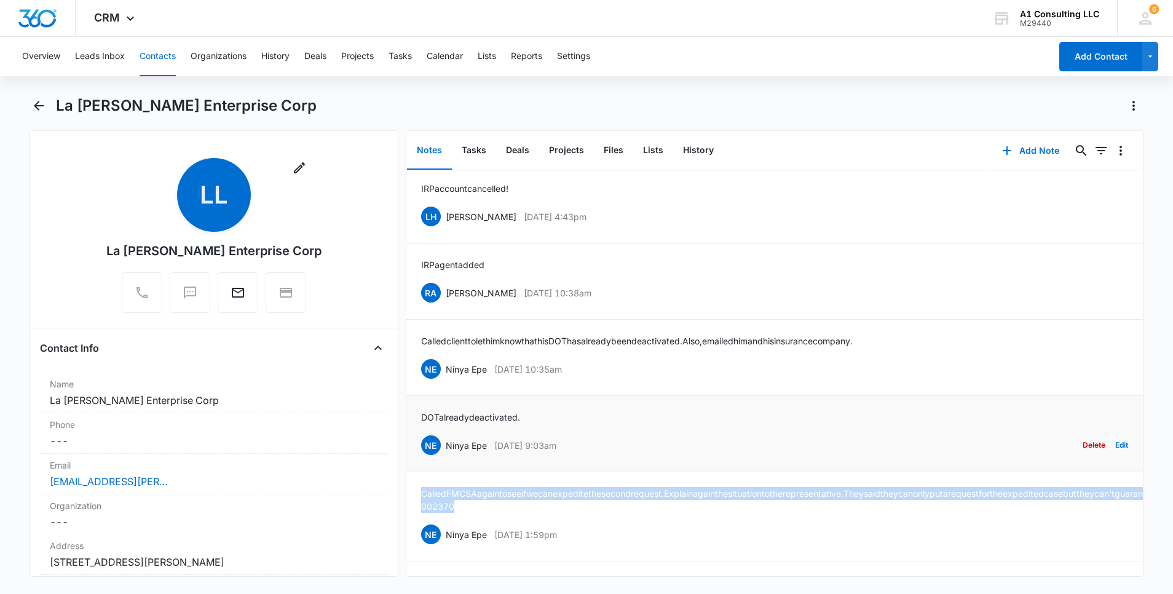
drag, startPoint x: 600, startPoint y: 442, endPoint x: 446, endPoint y: 441, distance: 153.7
click at [446, 441] on div "NE Ninya Epe [DATE] 9:03am Delete Edit" at bounding box center [774, 444] width 707 height 23
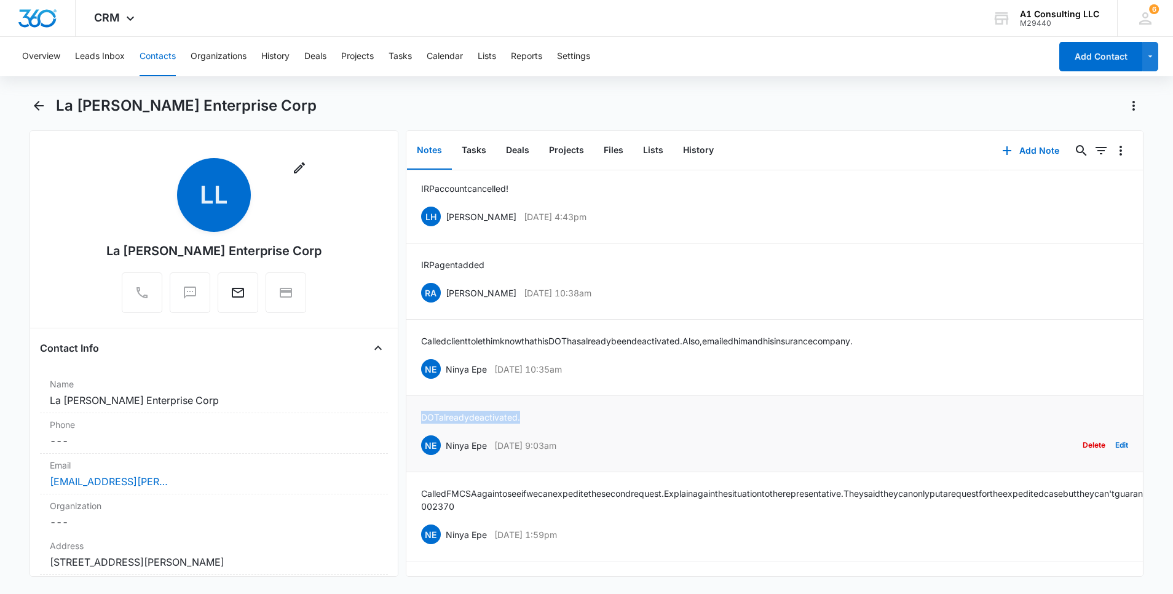
drag, startPoint x: 526, startPoint y: 416, endPoint x: 417, endPoint y: 416, distance: 108.2
click at [417, 416] on li "DOT already deactivated. NE Ninya Epe [DATE] 9:03am Delete Edit" at bounding box center [774, 434] width 736 height 76
drag, startPoint x: 608, startPoint y: 369, endPoint x: 446, endPoint y: 364, distance: 162.3
click at [446, 364] on div "NE Ninya Epe [DATE] 10:35am Delete Edit" at bounding box center [774, 368] width 707 height 23
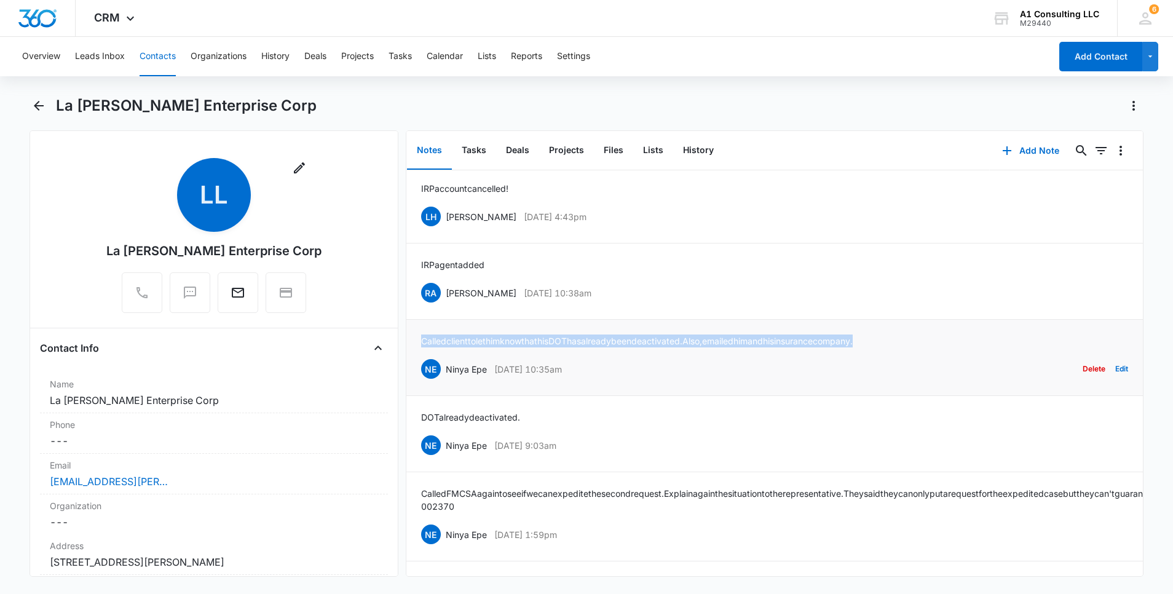
drag, startPoint x: 901, startPoint y: 339, endPoint x: 419, endPoint y: 347, distance: 481.9
click at [419, 347] on li "Called client to let him know that his DOT has already been deactivated. Also, …" at bounding box center [774, 358] width 736 height 76
drag, startPoint x: 511, startPoint y: 293, endPoint x: 446, endPoint y: 293, distance: 64.5
click at [446, 293] on div "RA [PERSON_NAME] [DATE] 10:38am Delete Edit" at bounding box center [774, 292] width 707 height 23
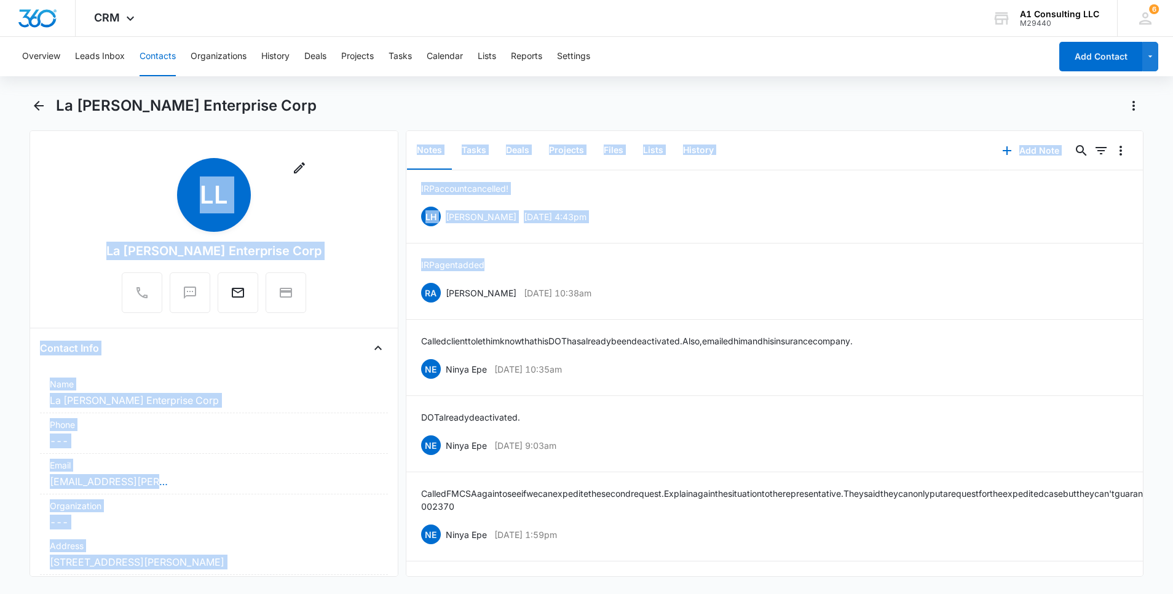
drag, startPoint x: 406, startPoint y: 264, endPoint x: 394, endPoint y: 264, distance: 12.3
click at [394, 264] on div "Remove LL La [PERSON_NAME] Enterprise Corp Contact Info Name Cancel Save Change…" at bounding box center [587, 353] width 1114 height 446
drag, startPoint x: 394, startPoint y: 264, endPoint x: 470, endPoint y: 262, distance: 75.6
click at [470, 262] on p "IRP agent added" at bounding box center [452, 264] width 63 height 13
click at [464, 271] on div "IRP agent added RA [PERSON_NAME] [DATE] 10:38am Delete Edit" at bounding box center [774, 281] width 707 height 46
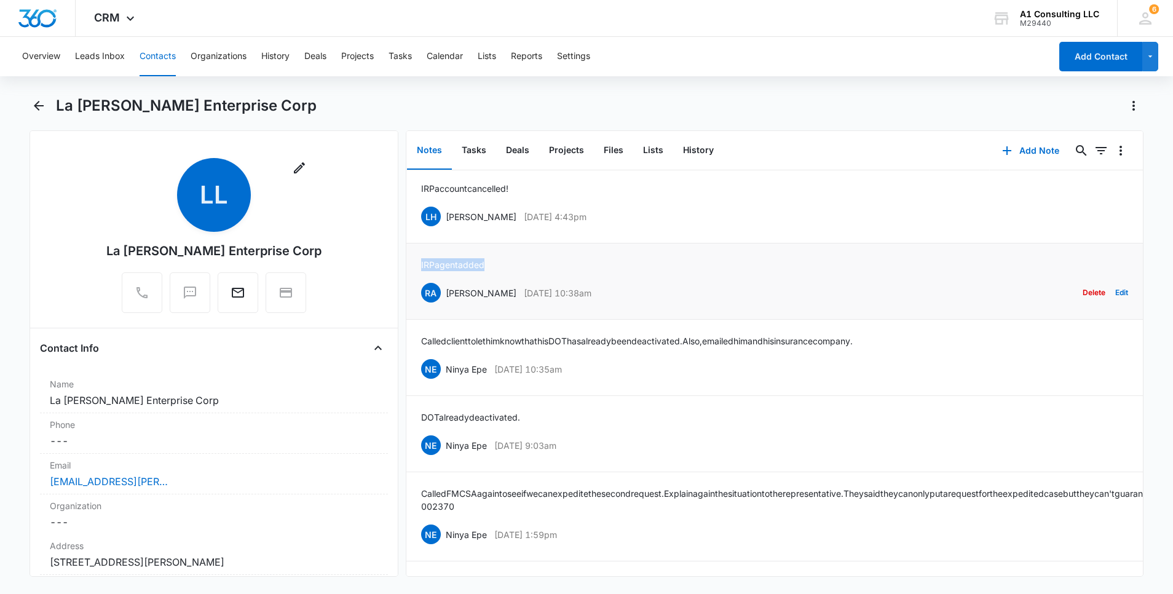
drag, startPoint x: 496, startPoint y: 262, endPoint x: 420, endPoint y: 262, distance: 76.2
click at [420, 262] on li "IRP agent added RA [PERSON_NAME] [DATE] 10:38am Delete Edit" at bounding box center [774, 281] width 736 height 76
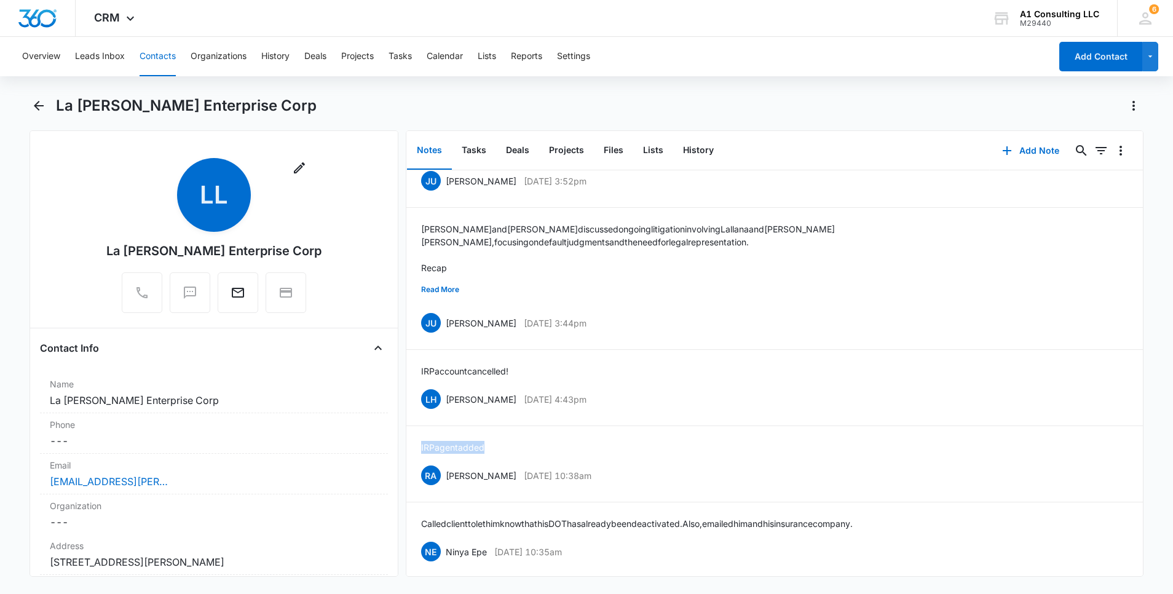
scroll to position [66, 0]
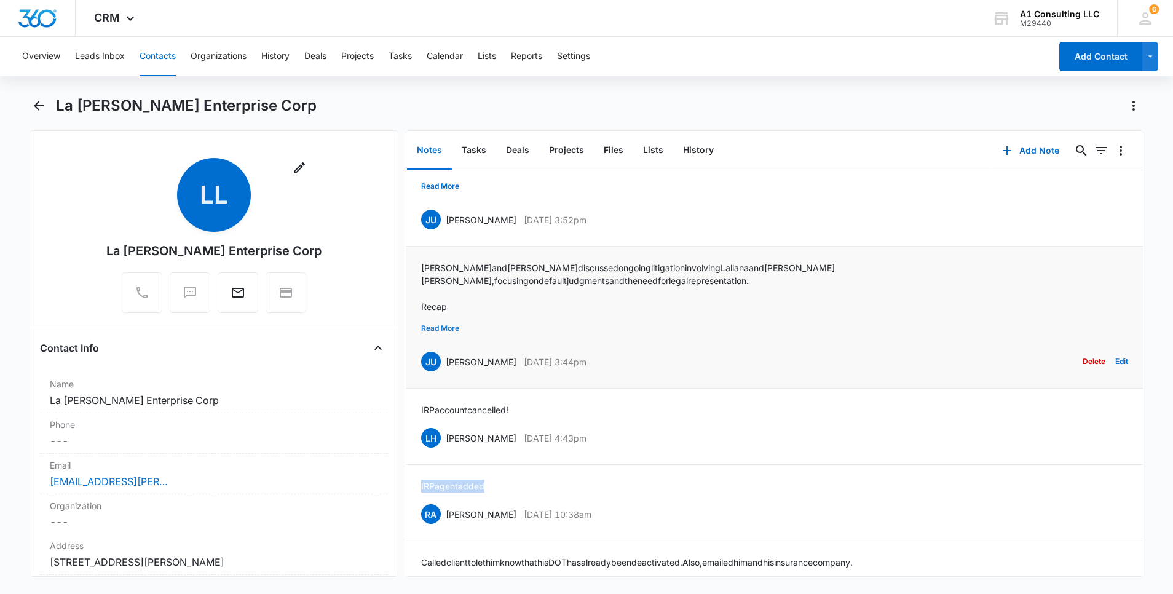
click at [449, 328] on button "Read More" at bounding box center [440, 328] width 38 height 23
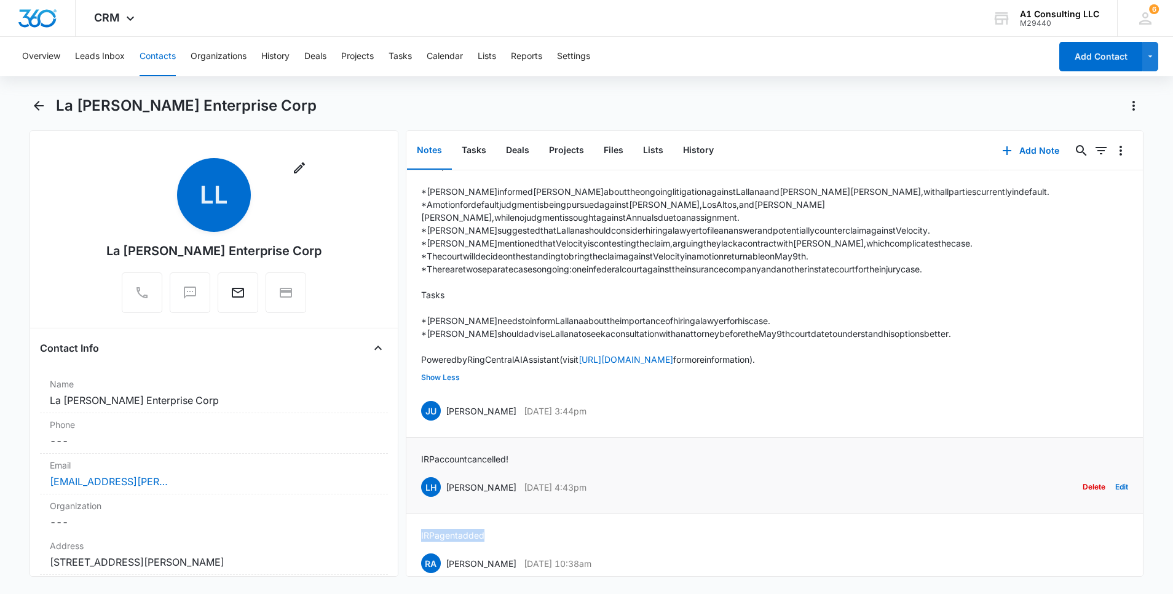
scroll to position [225, 0]
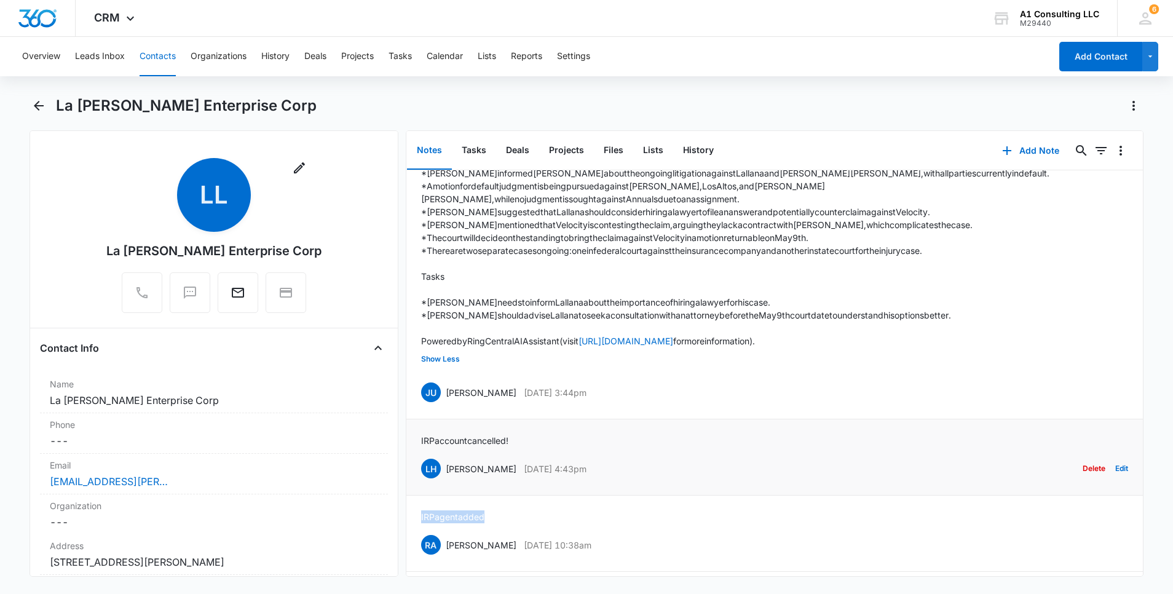
drag, startPoint x: 620, startPoint y: 441, endPoint x: 443, endPoint y: 443, distance: 177.0
click at [443, 457] on div "LH [PERSON_NAME] [DATE] 4:43pm Delete Edit" at bounding box center [774, 468] width 707 height 23
drag, startPoint x: 521, startPoint y: 412, endPoint x: 412, endPoint y: 411, distance: 108.2
click at [412, 419] on li "IRP account cancelled! LH [PERSON_NAME] [DATE] 4:43pm Delete Edit" at bounding box center [774, 457] width 736 height 76
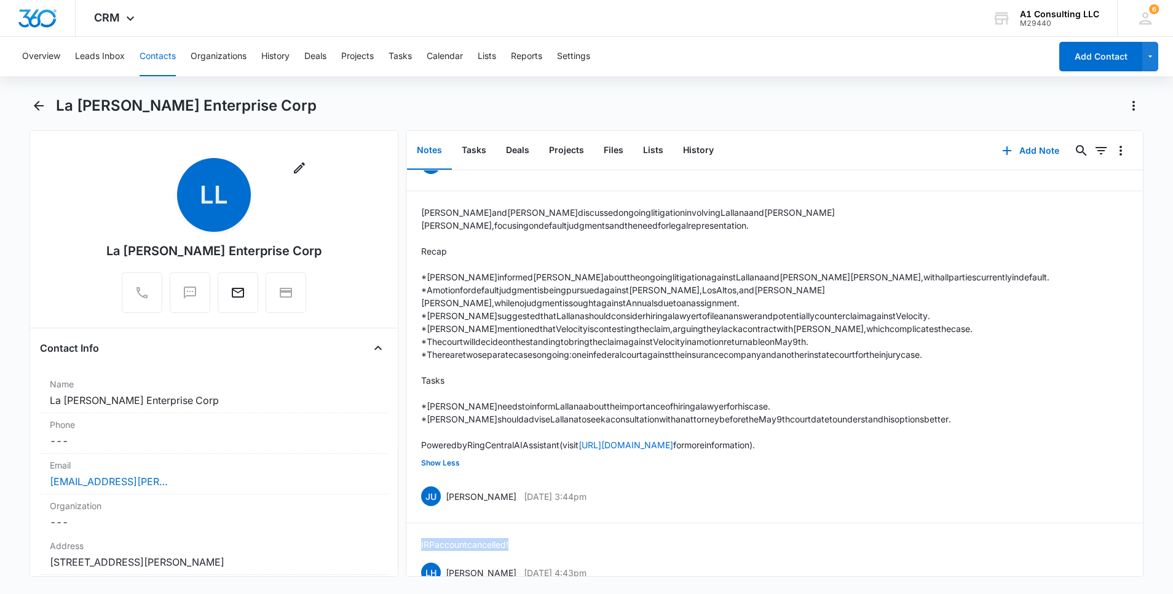
scroll to position [114, 0]
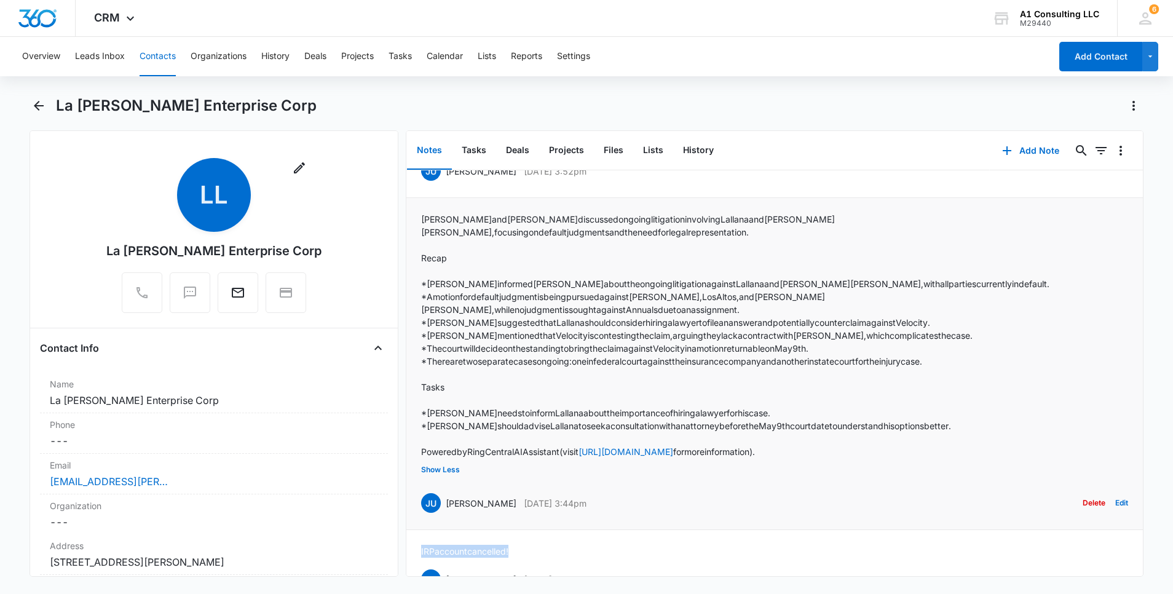
drag, startPoint x: 623, startPoint y: 473, endPoint x: 446, endPoint y: 477, distance: 177.1
click at [446, 491] on div "JU [PERSON_NAME] [DATE] 3:44pm Delete Edit" at bounding box center [774, 502] width 707 height 23
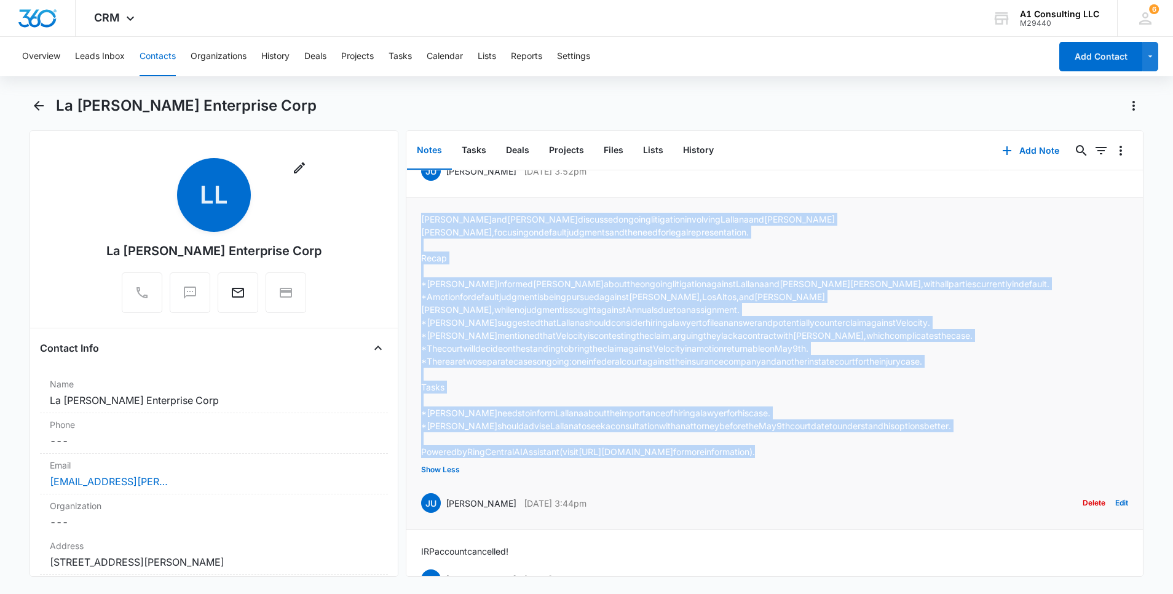
drag, startPoint x: 874, startPoint y: 428, endPoint x: 419, endPoint y: 221, distance: 499.8
click at [419, 221] on li "[PERSON_NAME] and [PERSON_NAME] discussed ongoing litigation involving [PERSON_…" at bounding box center [774, 364] width 736 height 332
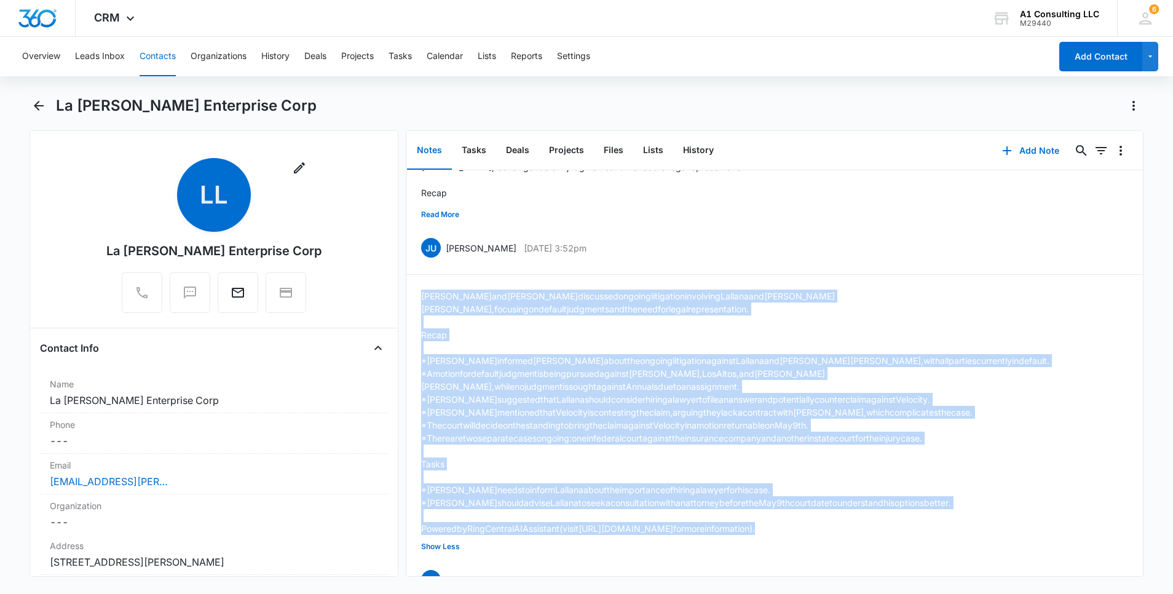
scroll to position [0, 0]
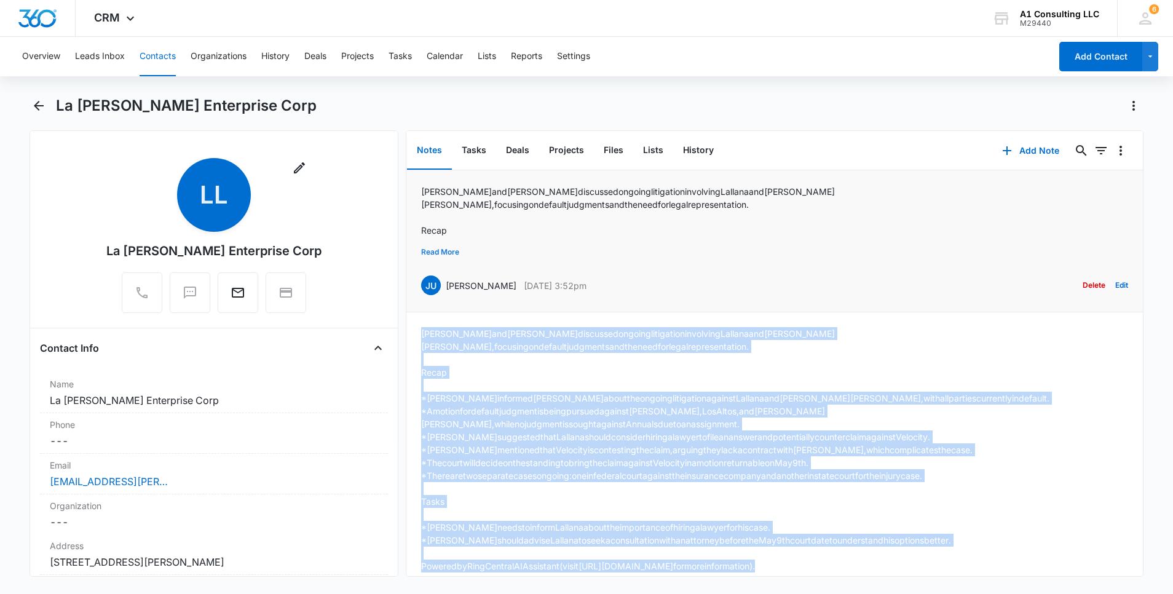
click at [439, 253] on button "Read More" at bounding box center [440, 251] width 38 height 23
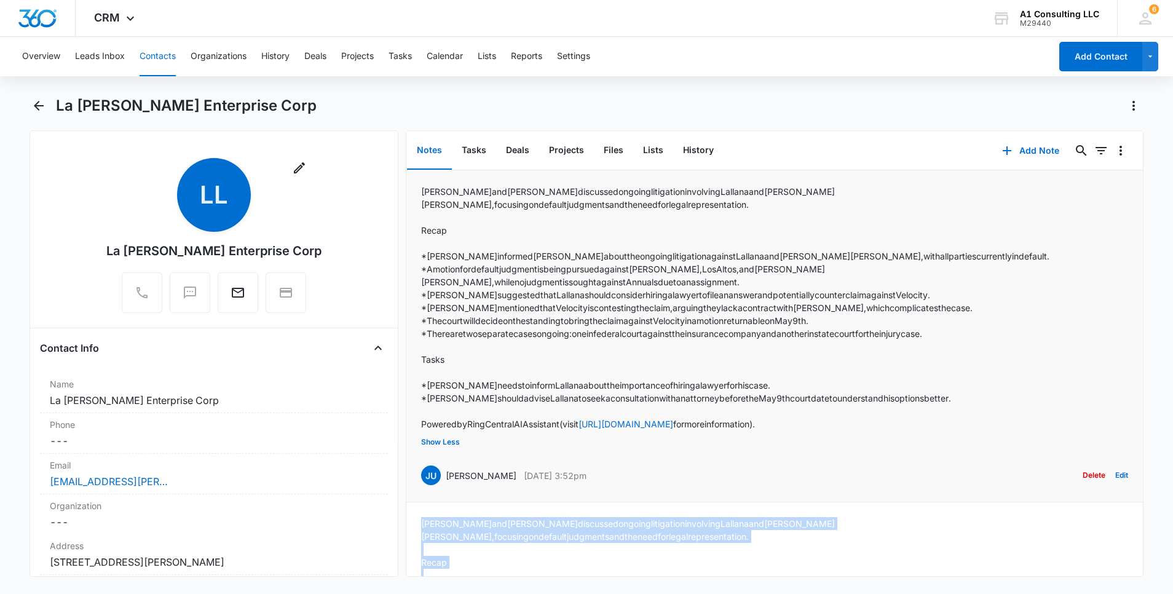
drag, startPoint x: 543, startPoint y: 449, endPoint x: 445, endPoint y: 449, distance: 97.7
click at [445, 463] on div "JU [PERSON_NAME] [DATE] 3:52pm Delete Edit" at bounding box center [774, 474] width 707 height 23
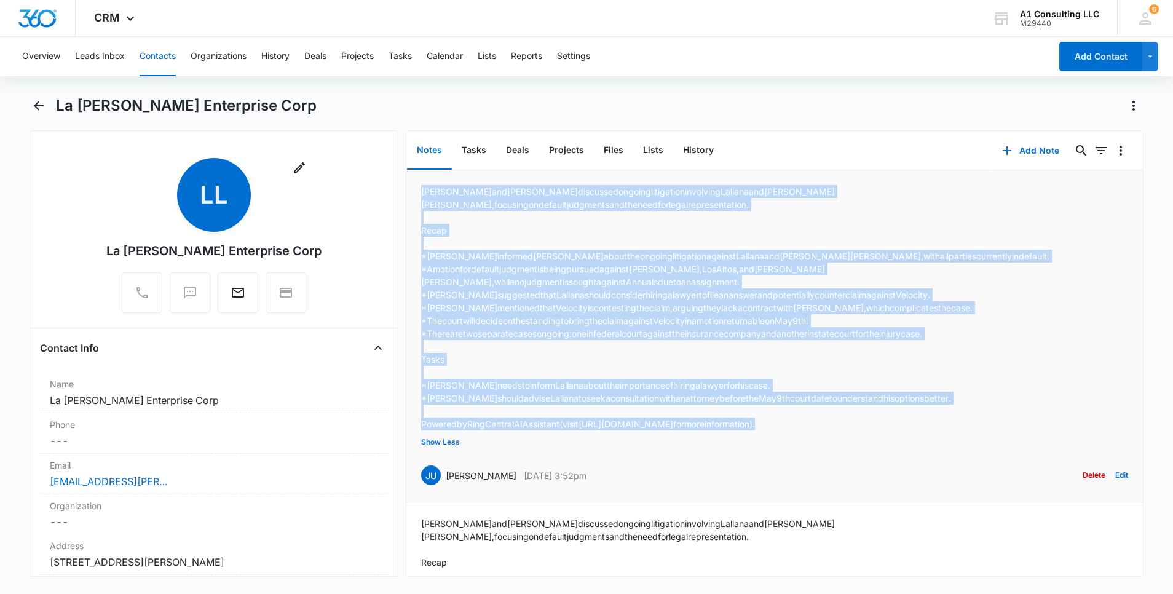
drag, startPoint x: 886, startPoint y: 400, endPoint x: 418, endPoint y: 192, distance: 512.4
click at [418, 192] on li "[PERSON_NAME] and [PERSON_NAME] discussed ongoing litigation involving [PERSON_…" at bounding box center [774, 336] width 736 height 332
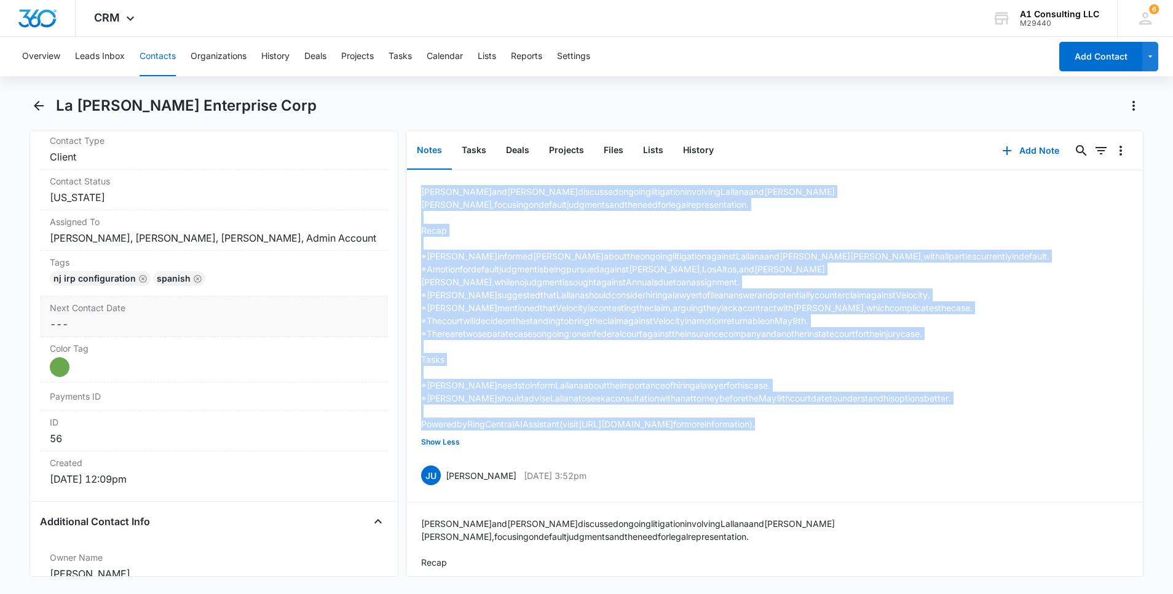
scroll to position [559, 0]
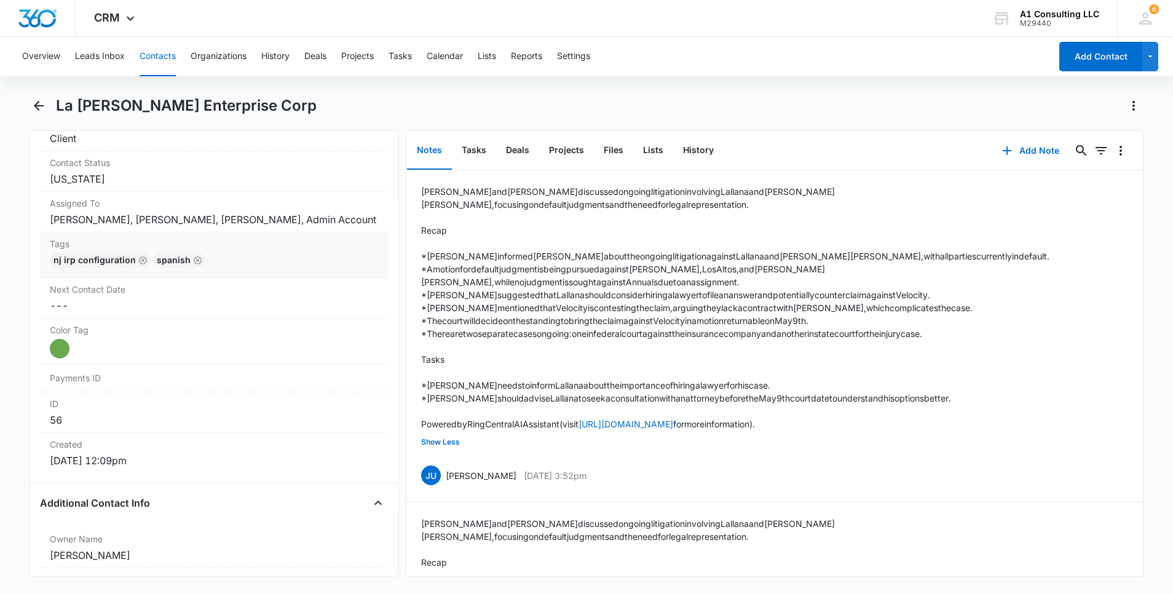
click at [310, 272] on div "NJ IRP CONFIGURATION Spanish" at bounding box center [214, 263] width 328 height 20
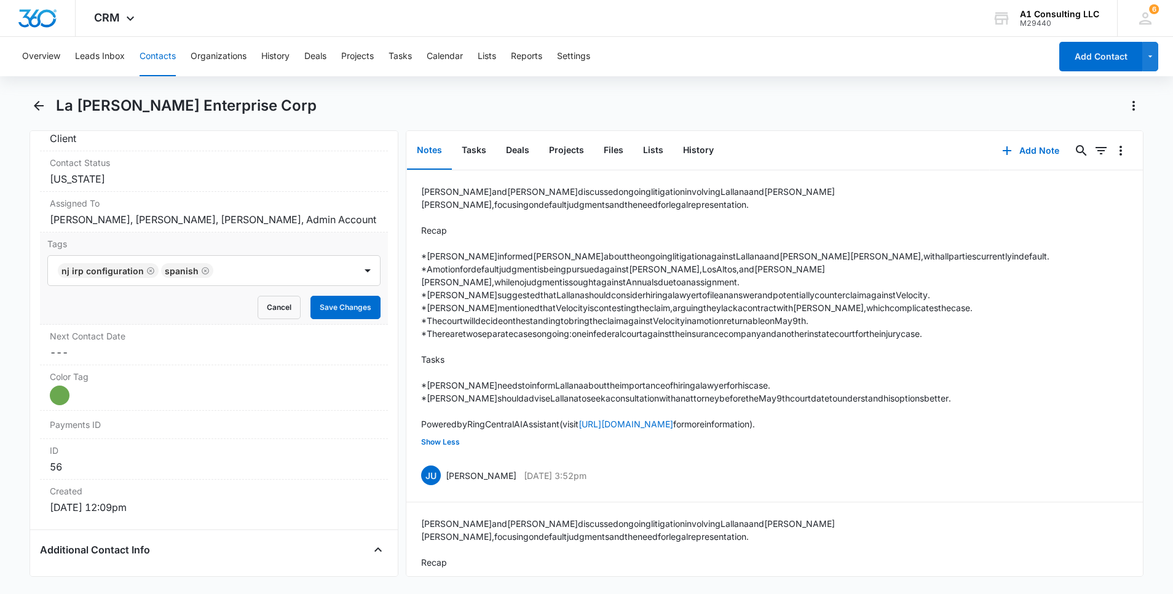
click at [293, 279] on div at bounding box center [285, 270] width 137 height 17
type input "h"
type input "gh"
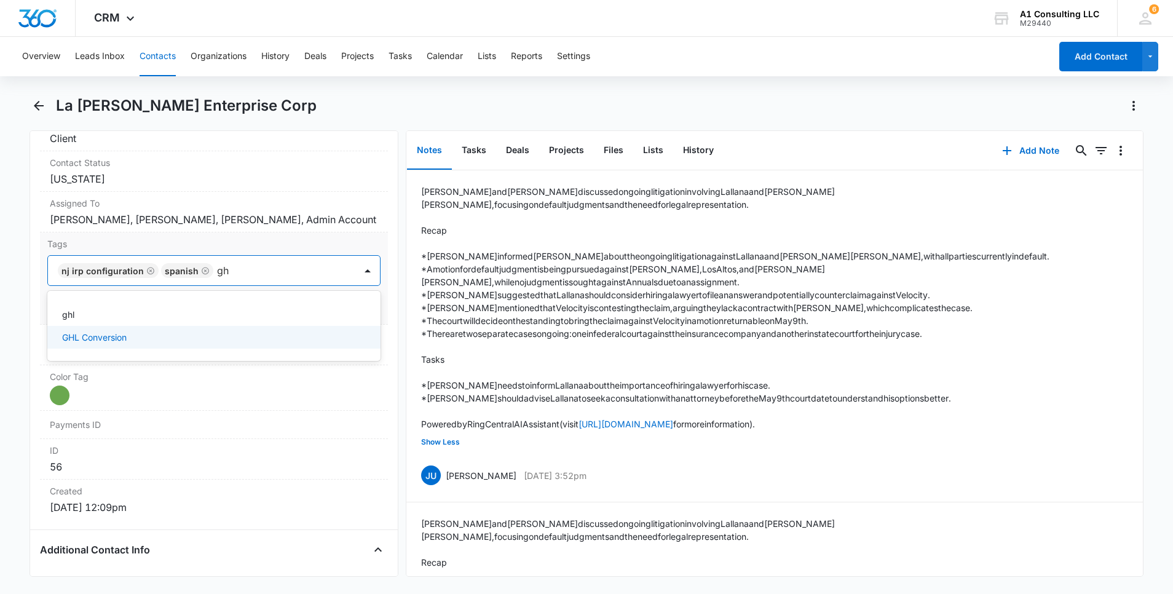
click at [157, 349] on div "GHL Conversion" at bounding box center [213, 337] width 333 height 23
click at [0, 328] on html "CRM Apps Websites Forms CRM Email Social Content Ads Intelligence Files Brand S…" at bounding box center [586, 297] width 1173 height 594
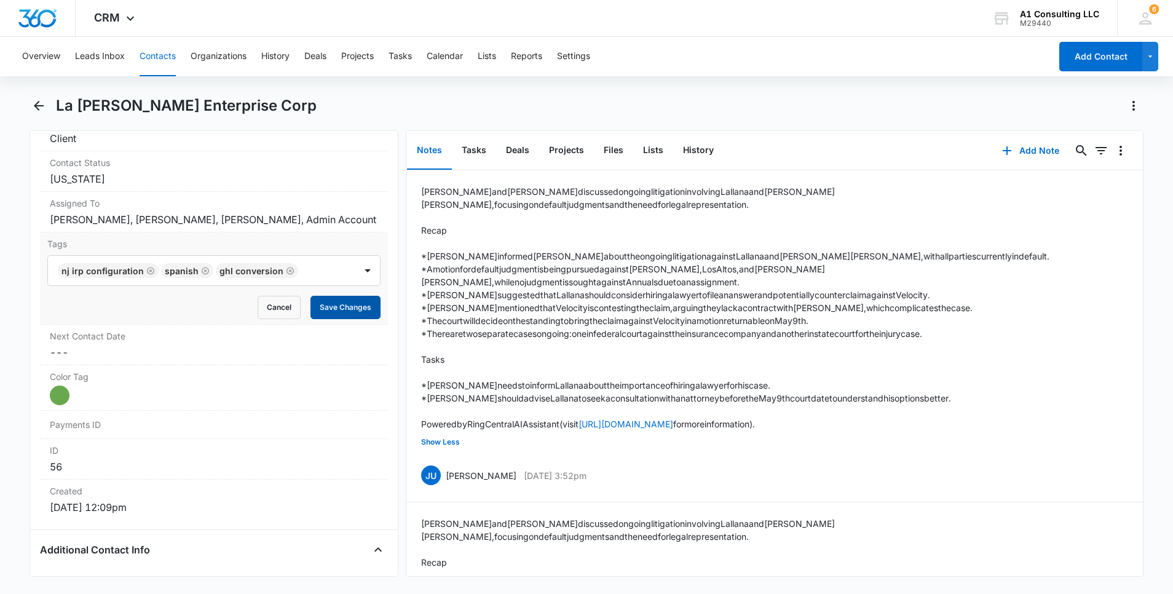
click at [364, 319] on button "Save Changes" at bounding box center [345, 307] width 70 height 23
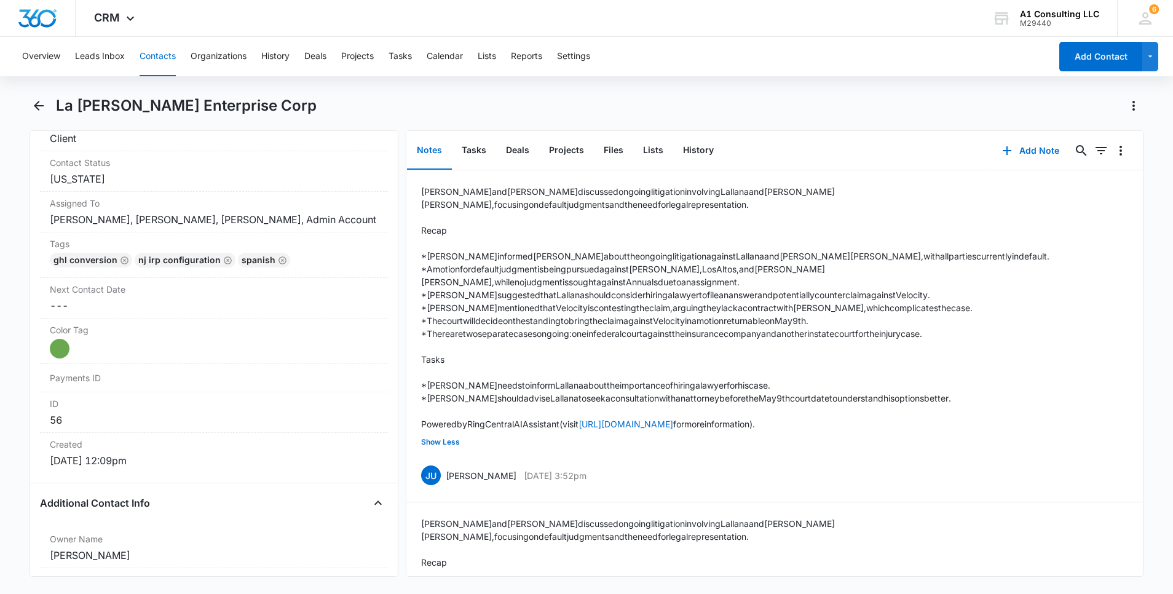
click at [165, 48] on button "Contacts" at bounding box center [158, 56] width 36 height 39
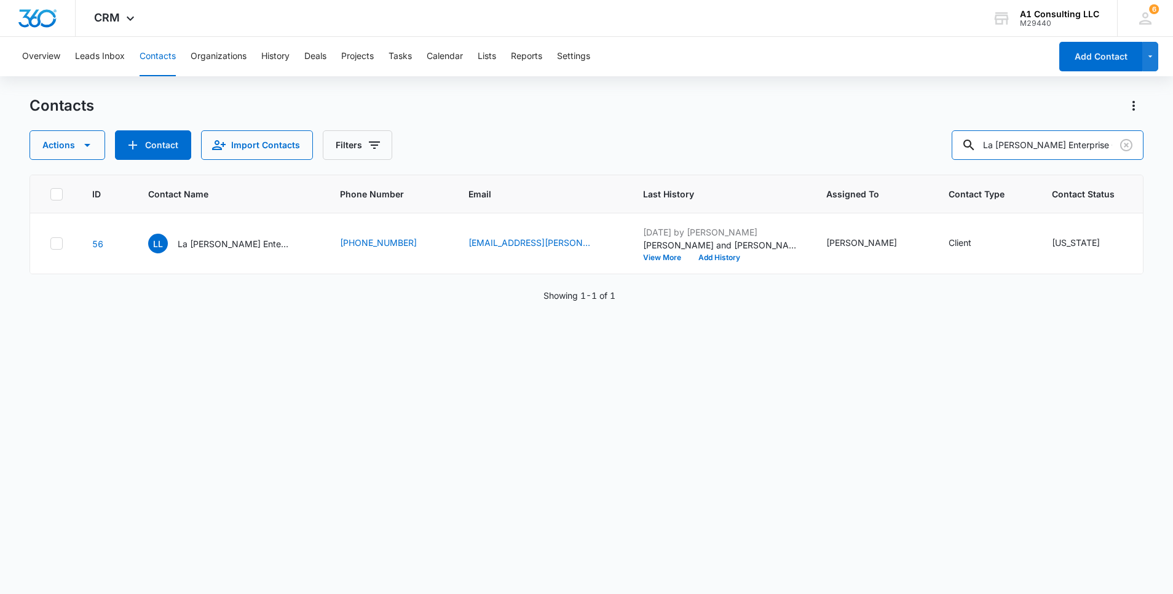
drag, startPoint x: 1098, startPoint y: 148, endPoint x: 857, endPoint y: 120, distance: 242.6
click at [857, 120] on div "Contacts Actions Contact Import Contacts Filters La [PERSON_NAME] Enterprise Co…" at bounding box center [587, 128] width 1114 height 64
paste input "Mya Trucking"
type input "Mya Trucking Corp"
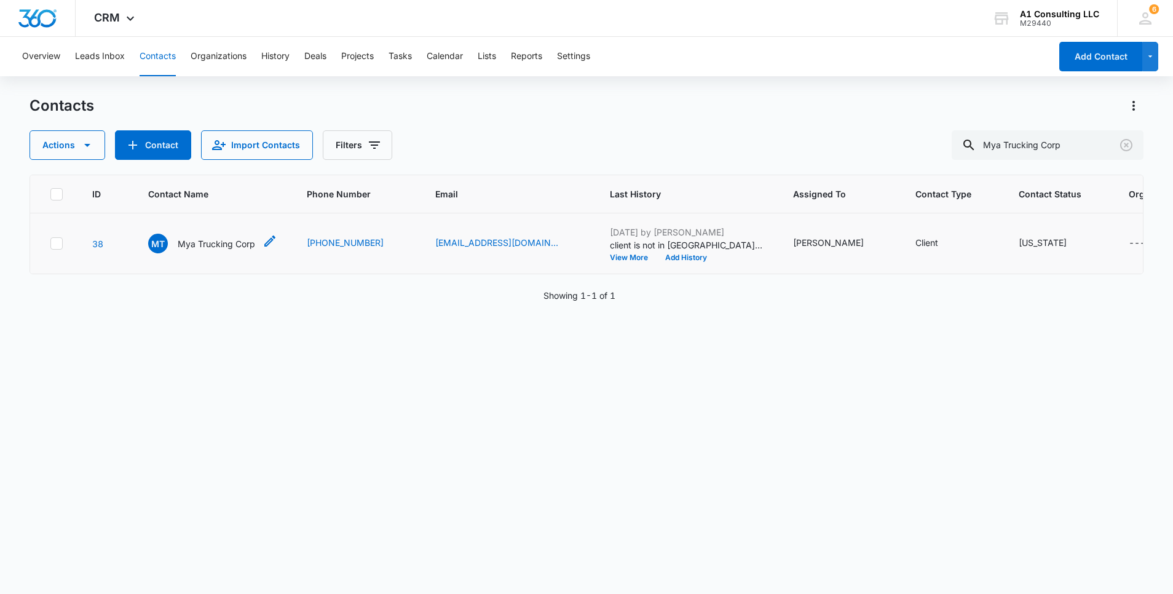
click at [242, 250] on p "Mya Trucking Corp" at bounding box center [216, 243] width 77 height 13
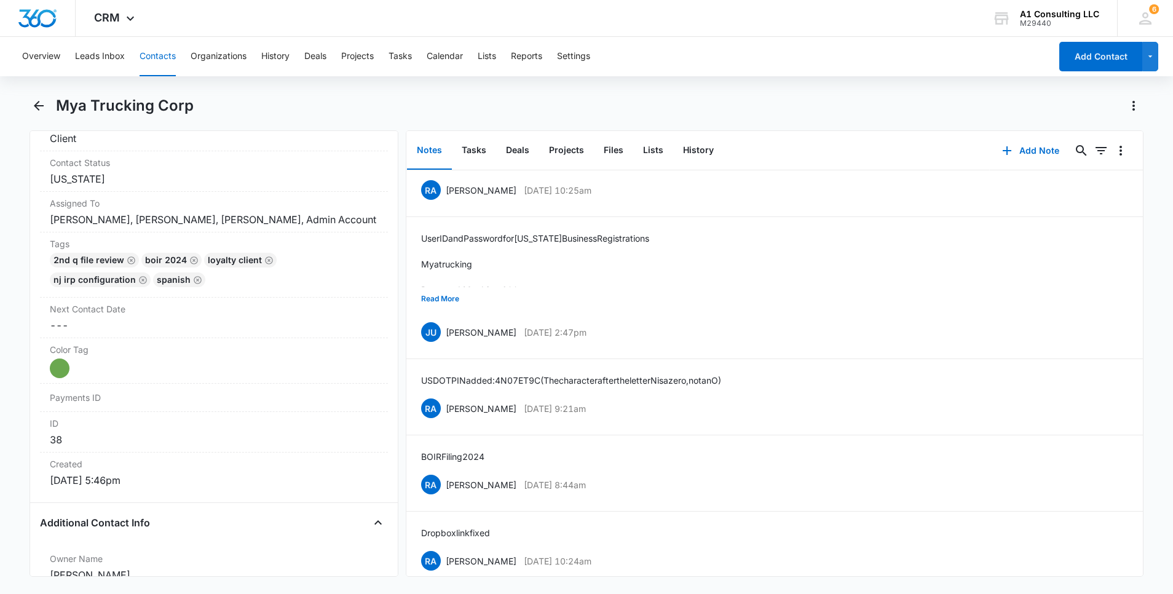
scroll to position [691, 0]
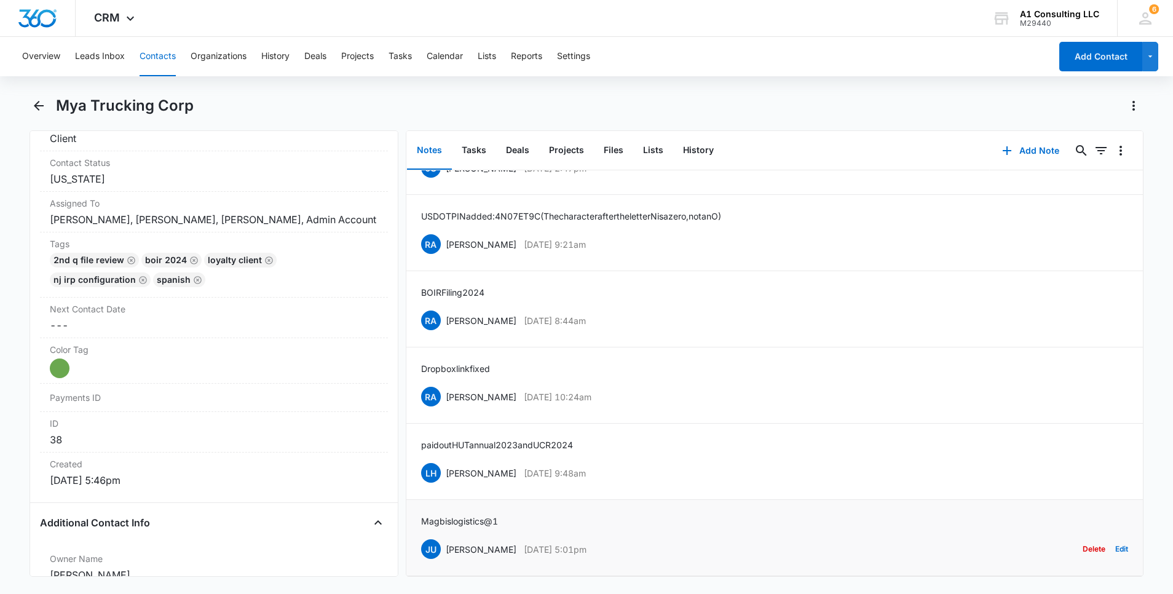
drag, startPoint x: 600, startPoint y: 536, endPoint x: 446, endPoint y: 538, distance: 153.7
click at [446, 538] on div "JU [PERSON_NAME] [DATE] 5:01pm Delete Edit" at bounding box center [774, 548] width 707 height 23
drag, startPoint x: 503, startPoint y: 508, endPoint x: 405, endPoint y: 508, distance: 98.3
click at [406, 508] on div "Notes Tasks Deals Projects Files Lists History Add Note 0 0 client is not in [G…" at bounding box center [775, 353] width 738 height 446
drag, startPoint x: 602, startPoint y: 464, endPoint x: 443, endPoint y: 463, distance: 159.2
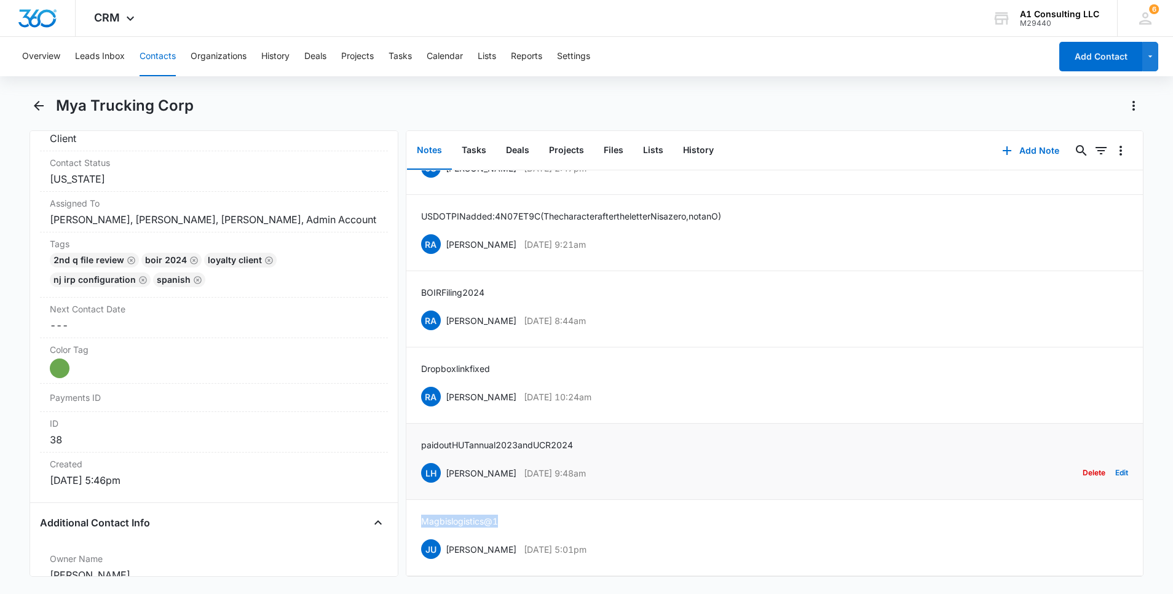
click at [443, 463] on div "LH [PERSON_NAME] [DATE] 9:48am Delete Edit" at bounding box center [774, 472] width 707 height 23
drag, startPoint x: 544, startPoint y: 428, endPoint x: 409, endPoint y: 432, distance: 134.7
click at [409, 433] on li "paid out HUT annual 2023 and UCR 2024 LH [PERSON_NAME] [DATE] 9:48am Delete Edit" at bounding box center [774, 461] width 736 height 76
drag, startPoint x: 602, startPoint y: 384, endPoint x: 443, endPoint y: 383, distance: 159.8
click at [443, 385] on div "RA [PERSON_NAME] [DATE] 10:24am Delete Edit" at bounding box center [774, 396] width 707 height 23
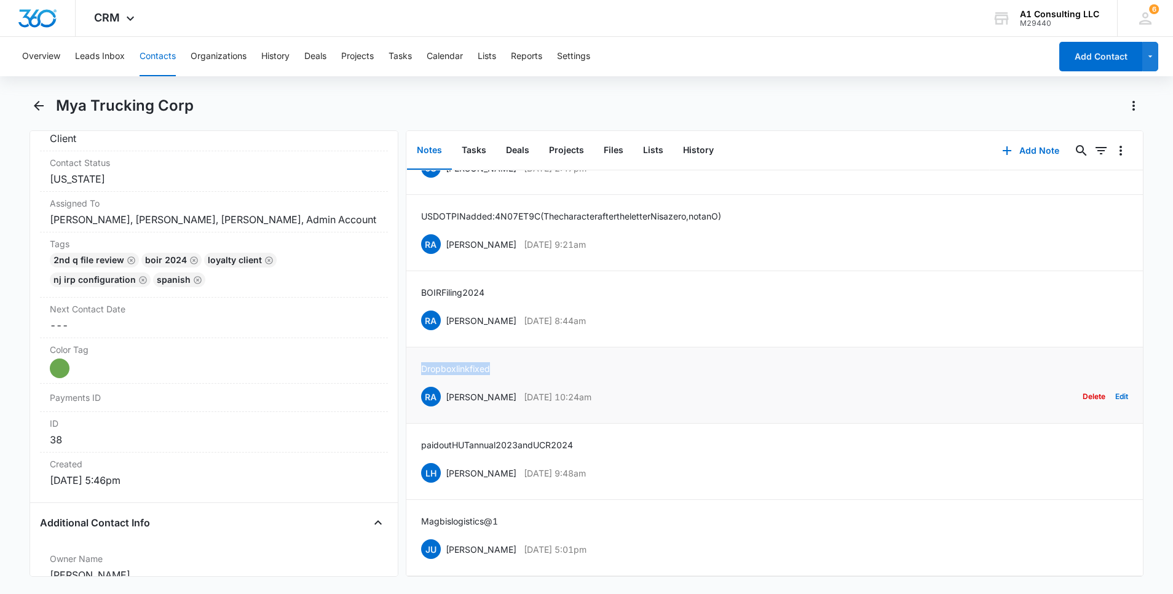
drag, startPoint x: 501, startPoint y: 353, endPoint x: 412, endPoint y: 352, distance: 89.1
click at [412, 352] on li "Dropbox link fixed RA [PERSON_NAME] [DATE] 10:24am Delete Edit" at bounding box center [774, 385] width 736 height 76
drag, startPoint x: 622, startPoint y: 307, endPoint x: 441, endPoint y: 309, distance: 180.7
click at [441, 309] on div "RA [PERSON_NAME] [DATE] 8:44am Delete Edit" at bounding box center [774, 320] width 707 height 23
drag, startPoint x: 449, startPoint y: 278, endPoint x: 417, endPoint y: 278, distance: 32.6
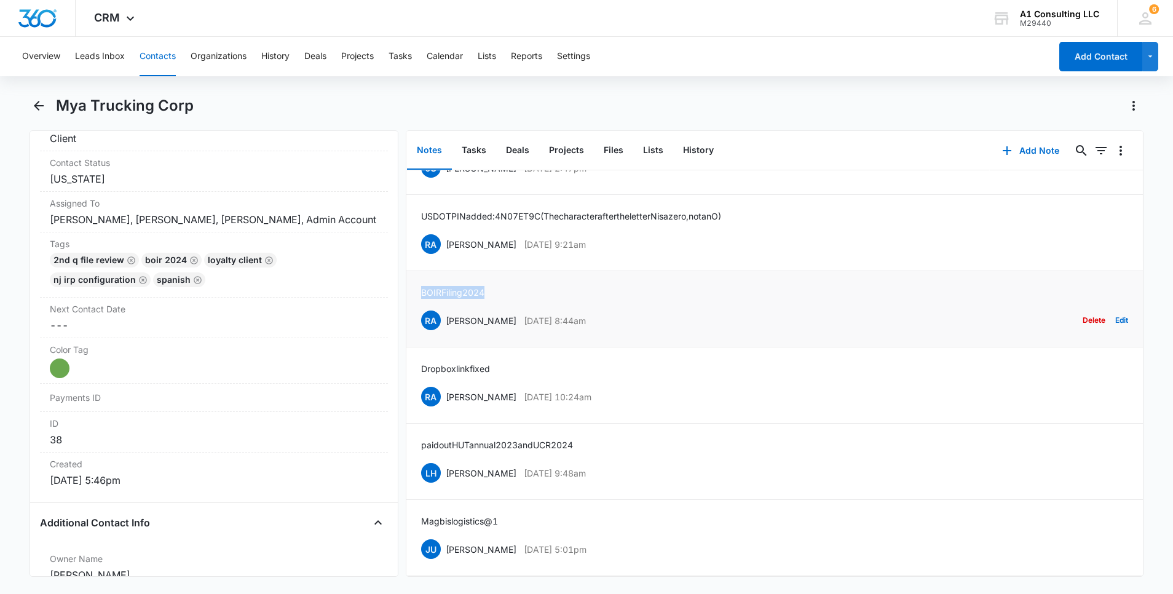
click at [417, 278] on li "BOIR Filing 2024 RA [PERSON_NAME] [DATE] 8:44am Delete Edit" at bounding box center [774, 309] width 736 height 76
drag, startPoint x: 610, startPoint y: 230, endPoint x: 447, endPoint y: 228, distance: 162.9
click at [447, 232] on div "RA [PERSON_NAME] [DATE] 9:21am Delete Edit" at bounding box center [774, 243] width 707 height 23
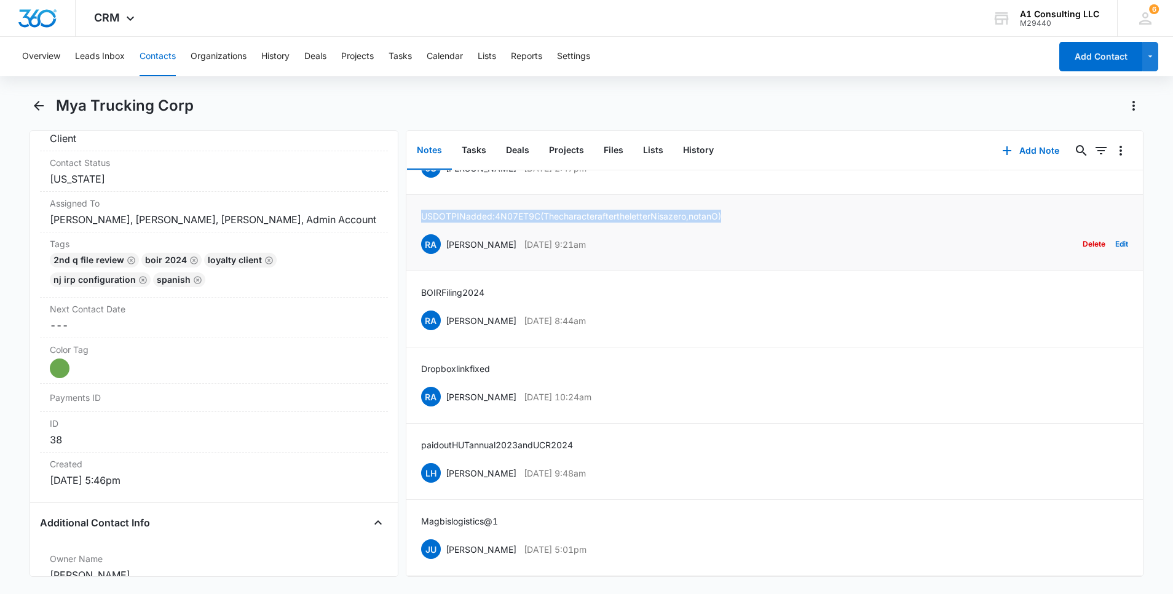
drag, startPoint x: 758, startPoint y: 201, endPoint x: 416, endPoint y: 192, distance: 341.9
click at [416, 195] on li "USDOT PIN added: 4N07ET9C (The character after the letter N is a zero, not an O…" at bounding box center [774, 233] width 736 height 76
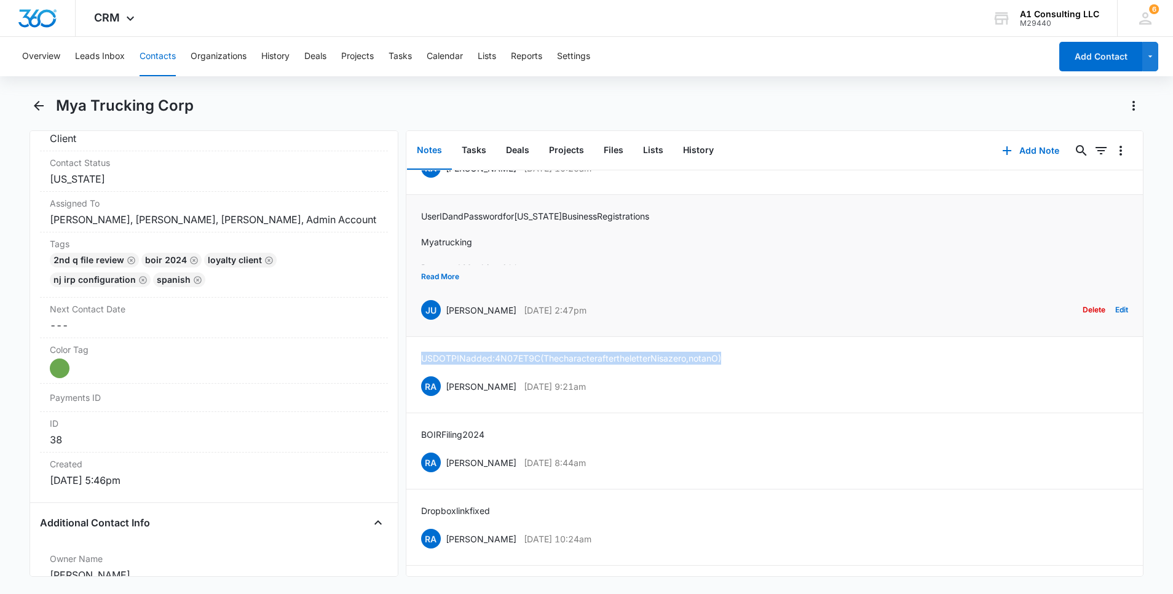
scroll to position [470, 0]
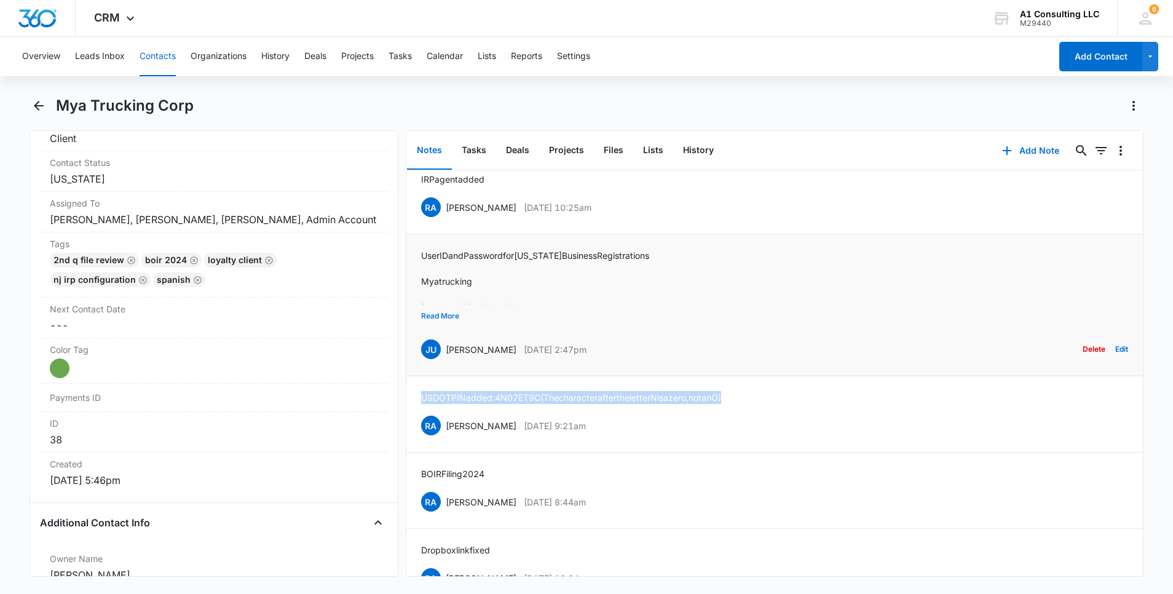
click at [450, 328] on button "Read More" at bounding box center [440, 315] width 38 height 23
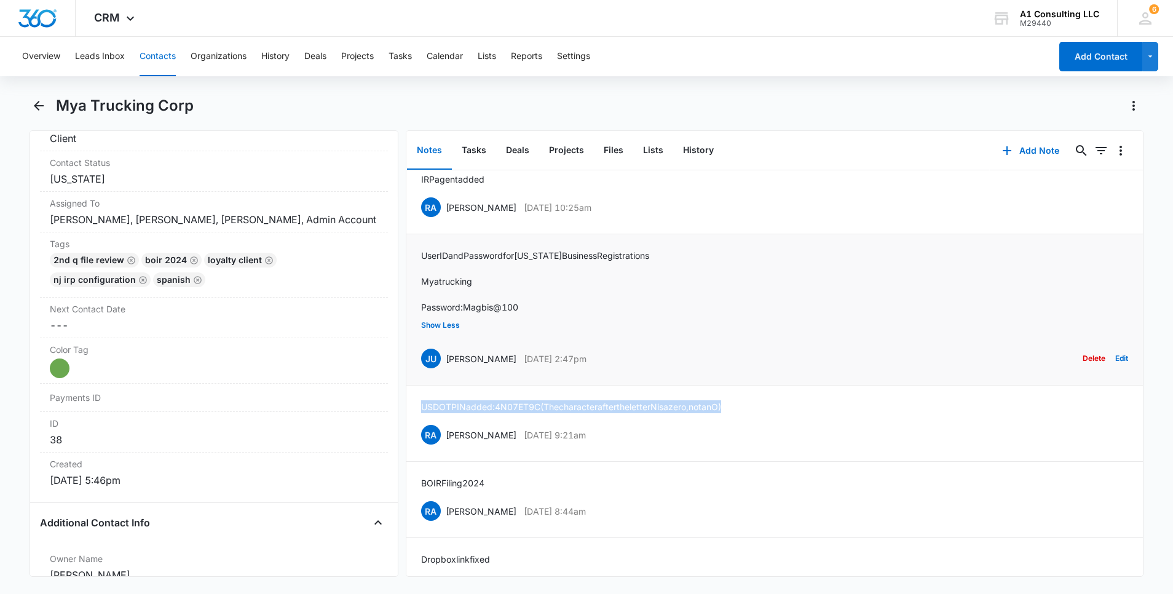
drag, startPoint x: 627, startPoint y: 382, endPoint x: 447, endPoint y: 385, distance: 180.1
click at [447, 370] on div "JU [PERSON_NAME] [DATE] 2:47pm Delete Edit" at bounding box center [774, 358] width 707 height 23
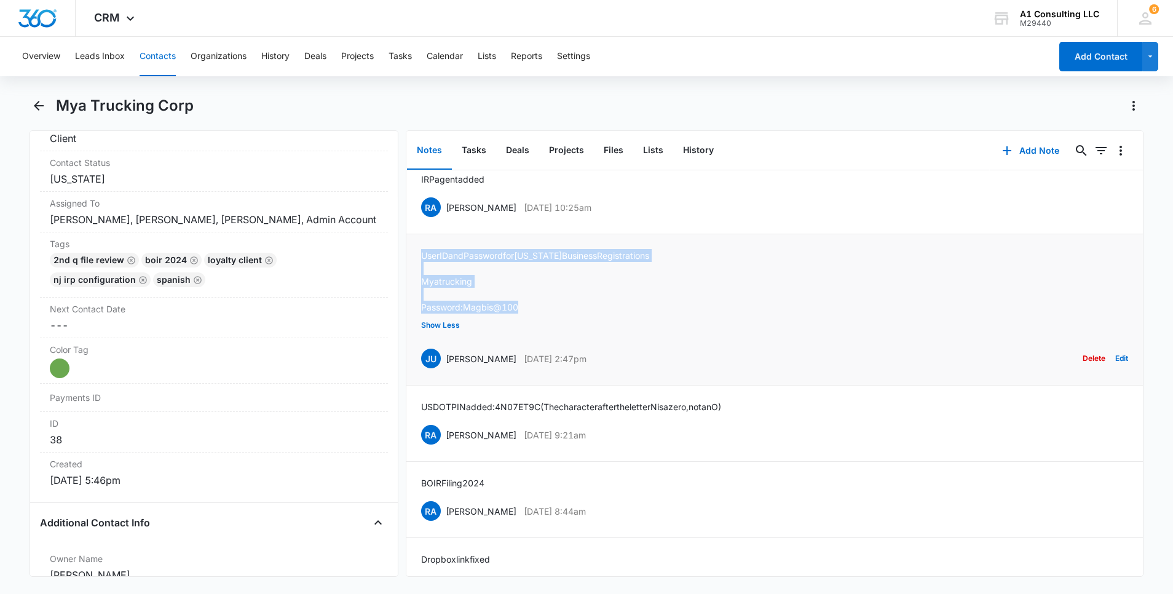
drag, startPoint x: 526, startPoint y: 330, endPoint x: 416, endPoint y: 277, distance: 121.5
click at [416, 277] on li "User ID and Password for [US_STATE] Business Registrations Myatrucking Password…" at bounding box center [774, 309] width 736 height 151
drag, startPoint x: 607, startPoint y: 227, endPoint x: 442, endPoint y: 228, distance: 164.7
click at [442, 219] on div "RA [PERSON_NAME] [DATE] 10:25am Delete Edit" at bounding box center [774, 206] width 707 height 23
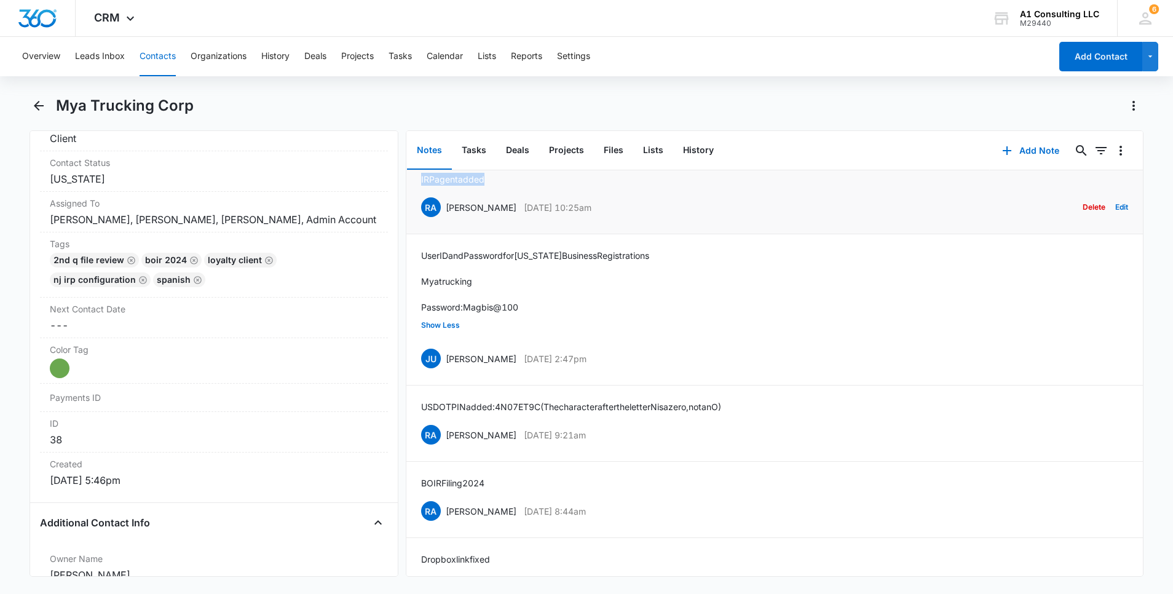
drag, startPoint x: 459, startPoint y: 209, endPoint x: 414, endPoint y: 209, distance: 44.9
click at [414, 209] on li "IRP agent added RA [PERSON_NAME] [DATE] 10:25am Delete Edit" at bounding box center [774, 196] width 736 height 76
click at [1125, 143] on div "Add Note 0 0" at bounding box center [1066, 150] width 153 height 39
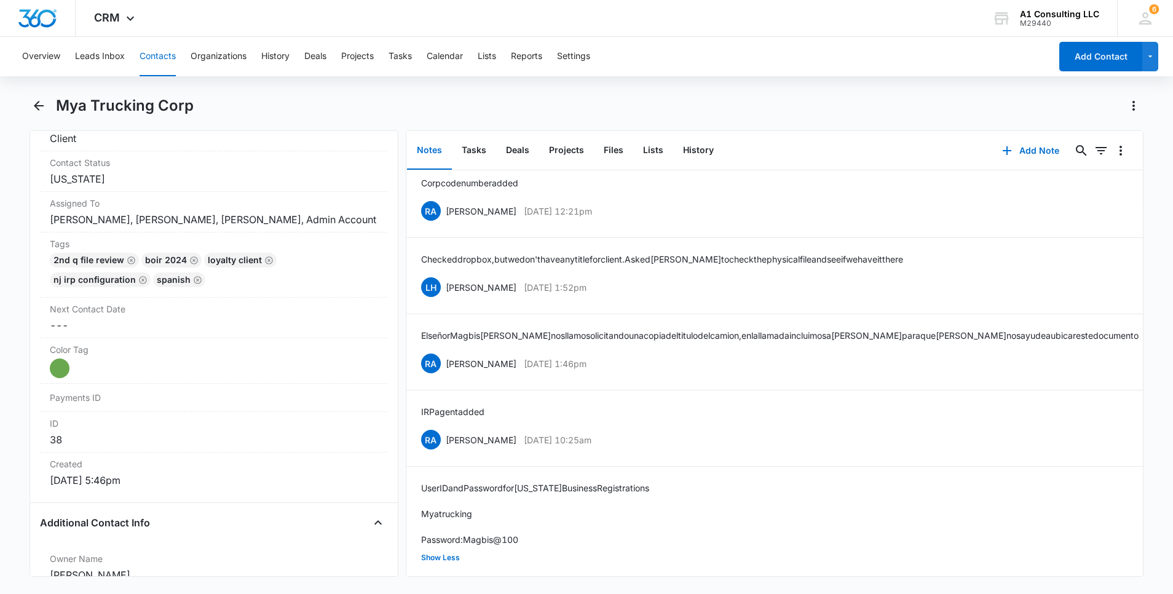
scroll to position [211, 0]
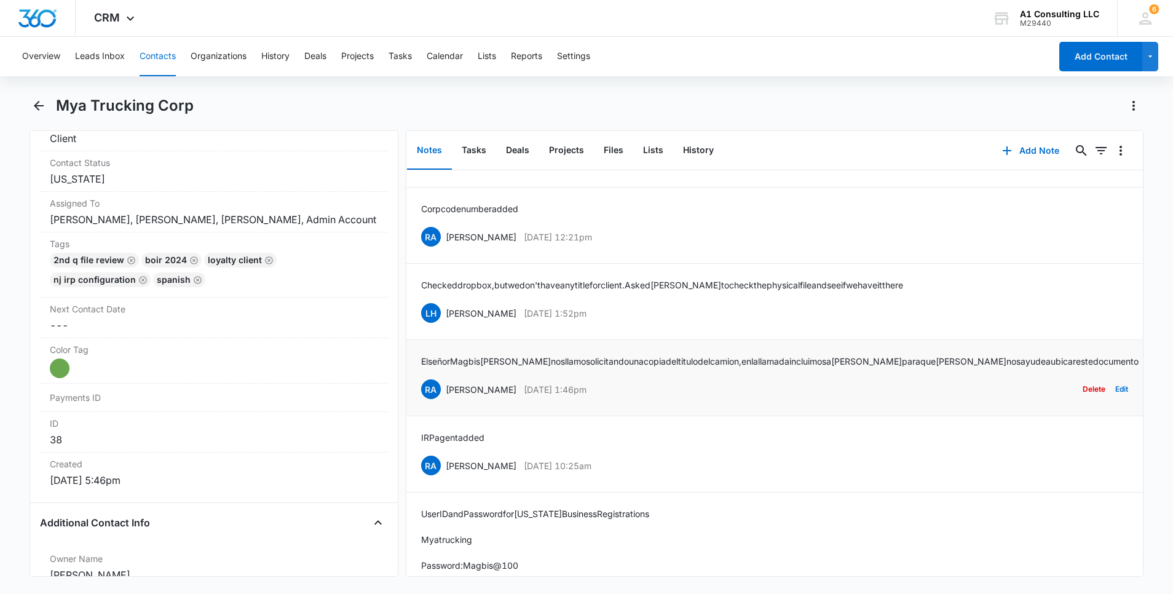
drag, startPoint x: 623, startPoint y: 411, endPoint x: 446, endPoint y: 414, distance: 177.0
click at [446, 401] on div "RA [PERSON_NAME] [DATE] 1:46pm Delete Edit" at bounding box center [774, 388] width 707 height 23
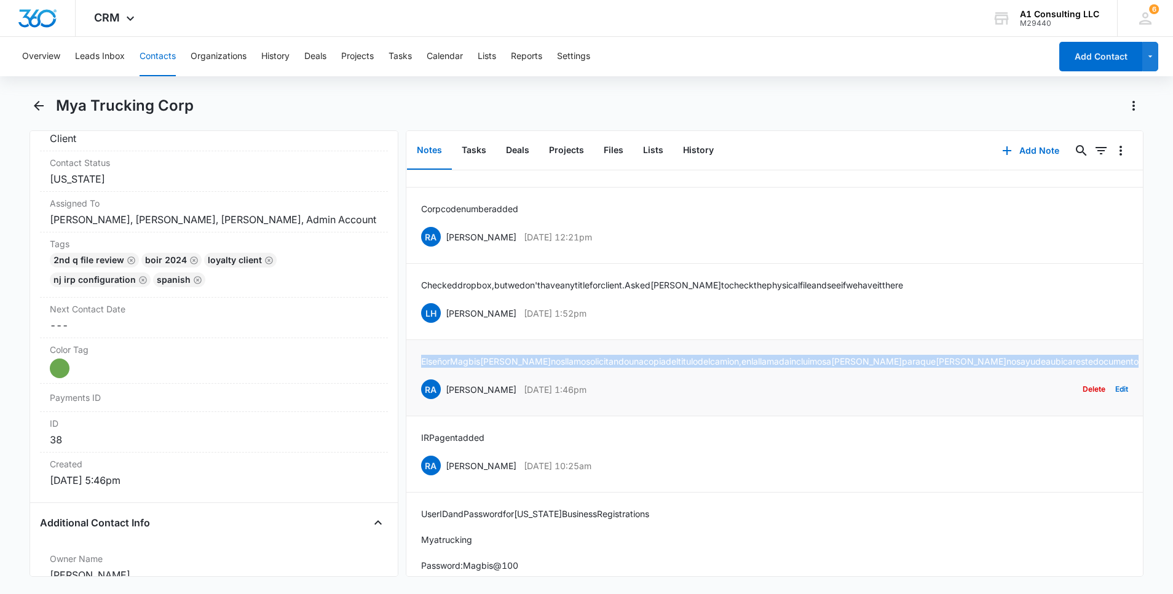
drag, startPoint x: 1058, startPoint y: 385, endPoint x: 418, endPoint y: 392, distance: 639.9
click at [418, 392] on li "El señor [PERSON_NAME] nos llamo solicitando una copia del titulo del camion, e…" at bounding box center [774, 378] width 736 height 76
drag, startPoint x: 516, startPoint y: 340, endPoint x: 443, endPoint y: 341, distance: 72.5
click at [443, 325] on div "LH [PERSON_NAME] [DATE] 1:52pm Delete Edit" at bounding box center [774, 312] width 707 height 23
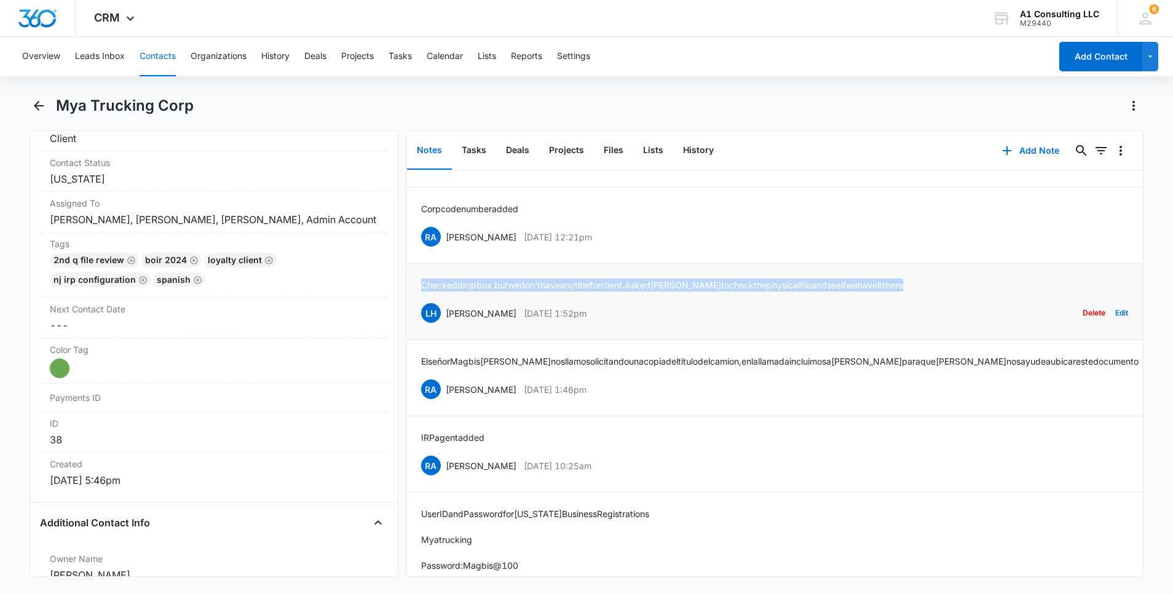
drag, startPoint x: 934, startPoint y: 310, endPoint x: 417, endPoint y: 309, distance: 516.9
click at [417, 309] on li "Checked dropbox, but we don't have any title for client. Asked [PERSON_NAME] to…" at bounding box center [774, 302] width 736 height 76
drag, startPoint x: 605, startPoint y: 262, endPoint x: 444, endPoint y: 261, distance: 160.4
click at [444, 248] on div "RA [PERSON_NAME] [DATE] 12:21pm Delete Edit" at bounding box center [774, 236] width 707 height 23
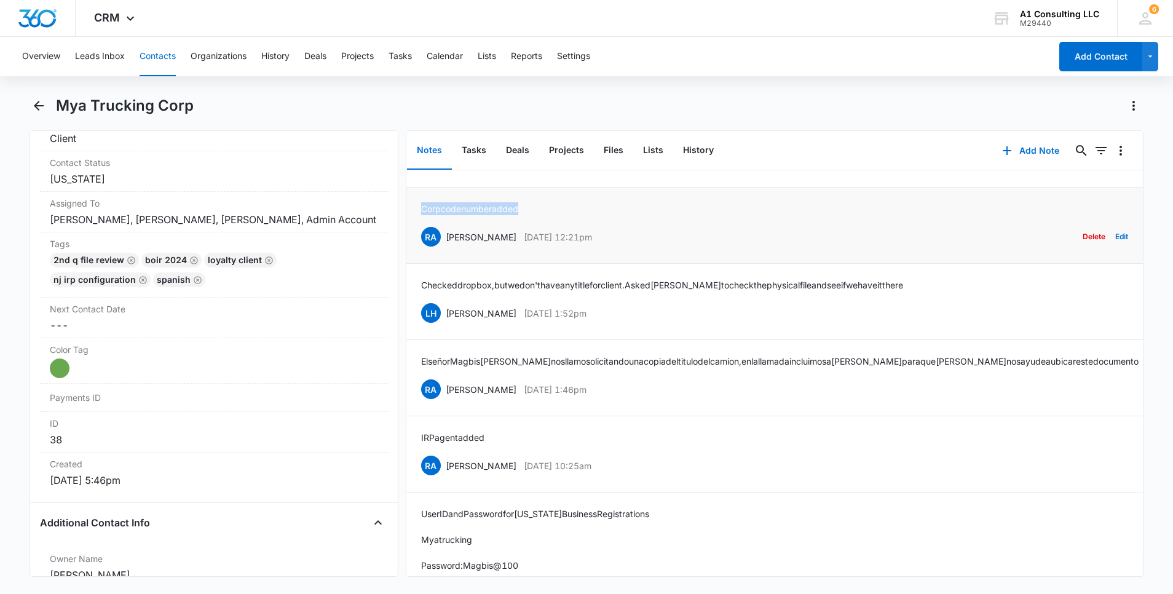
drag, startPoint x: 446, startPoint y: 237, endPoint x: 410, endPoint y: 237, distance: 36.3
click at [410, 237] on li "Corp code number added RA [PERSON_NAME] [DATE] 12:21pm Delete Edit" at bounding box center [774, 225] width 736 height 76
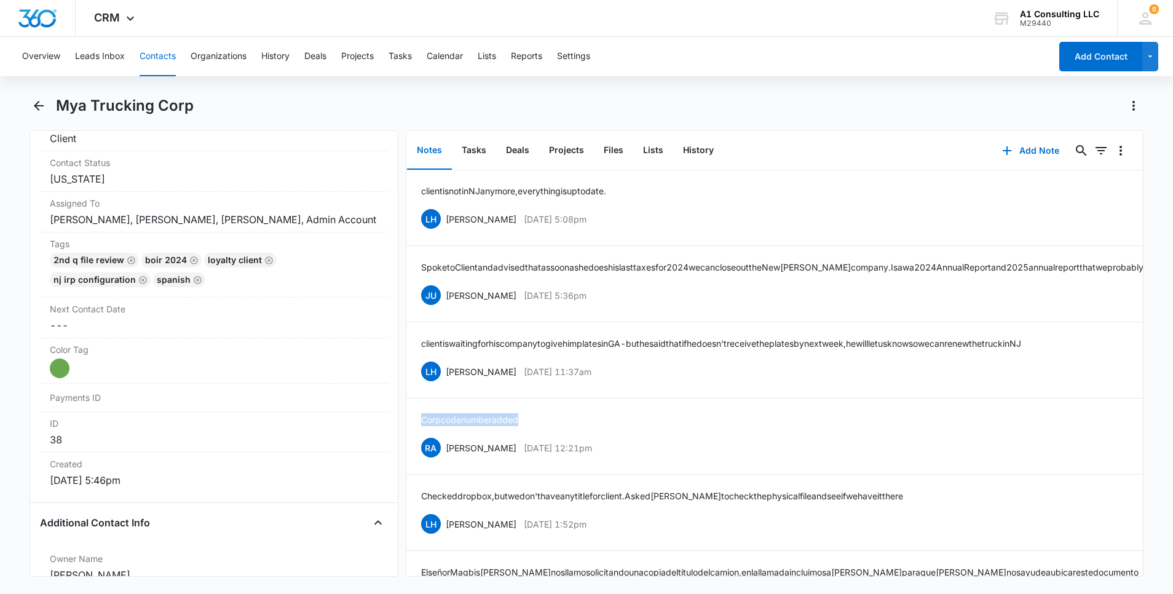
scroll to position [0, 0]
drag, startPoint x: 620, startPoint y: 404, endPoint x: 446, endPoint y: 394, distance: 174.3
click at [446, 384] on div "LH [PERSON_NAME] [DATE] 11:37am Delete Edit" at bounding box center [774, 371] width 707 height 23
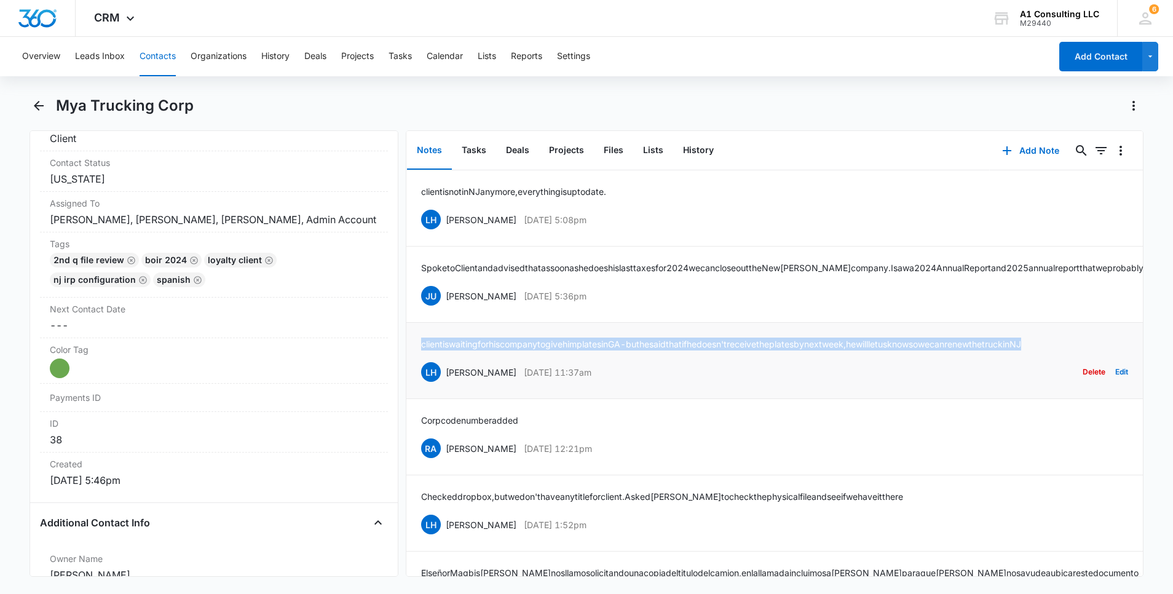
drag, startPoint x: 417, startPoint y: 361, endPoint x: 414, endPoint y: 352, distance: 9.7
click at [414, 352] on li "client is waiting for his company to give him plates in [GEOGRAPHIC_DATA] - but…" at bounding box center [774, 361] width 736 height 76
drag, startPoint x: 624, startPoint y: 305, endPoint x: 436, endPoint y: 310, distance: 188.1
click at [436, 307] on div "JU [PERSON_NAME] [DATE] 5:36pm Delete Edit" at bounding box center [774, 295] width 707 height 23
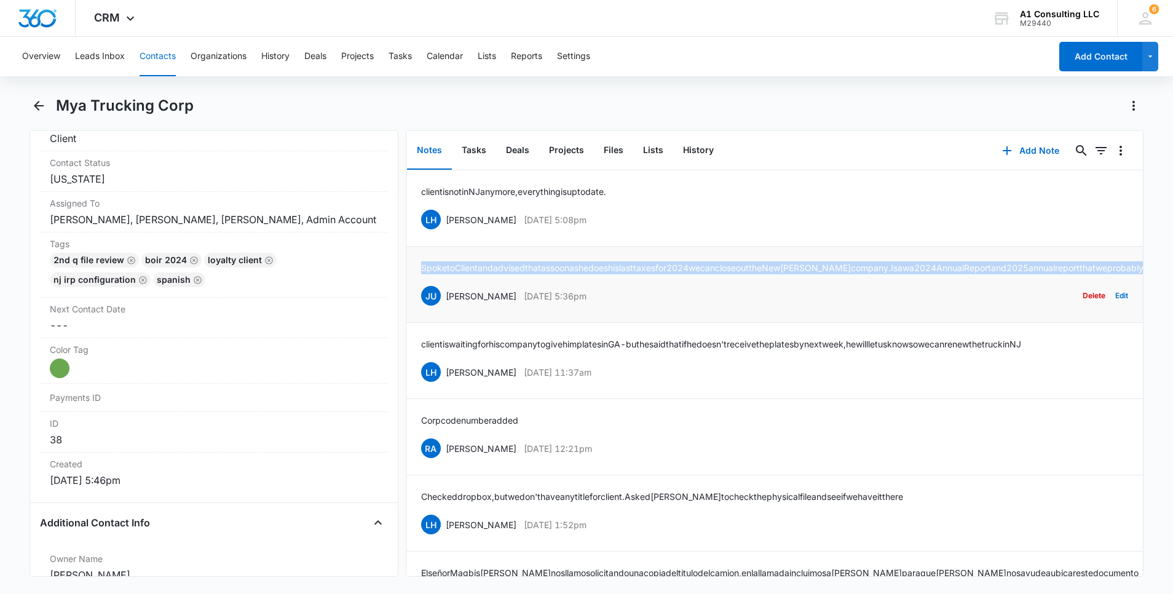
drag, startPoint x: 660, startPoint y: 279, endPoint x: 417, endPoint y: 264, distance: 243.2
click at [417, 264] on li "Spoke to Client and advised that as soon as he does his last taxes for 2024 we …" at bounding box center [774, 284] width 736 height 76
drag, startPoint x: 607, startPoint y: 221, endPoint x: 446, endPoint y: 218, distance: 161.1
click at [446, 218] on div "LH [PERSON_NAME] [DATE] 5:08pm Delete Edit" at bounding box center [774, 219] width 707 height 23
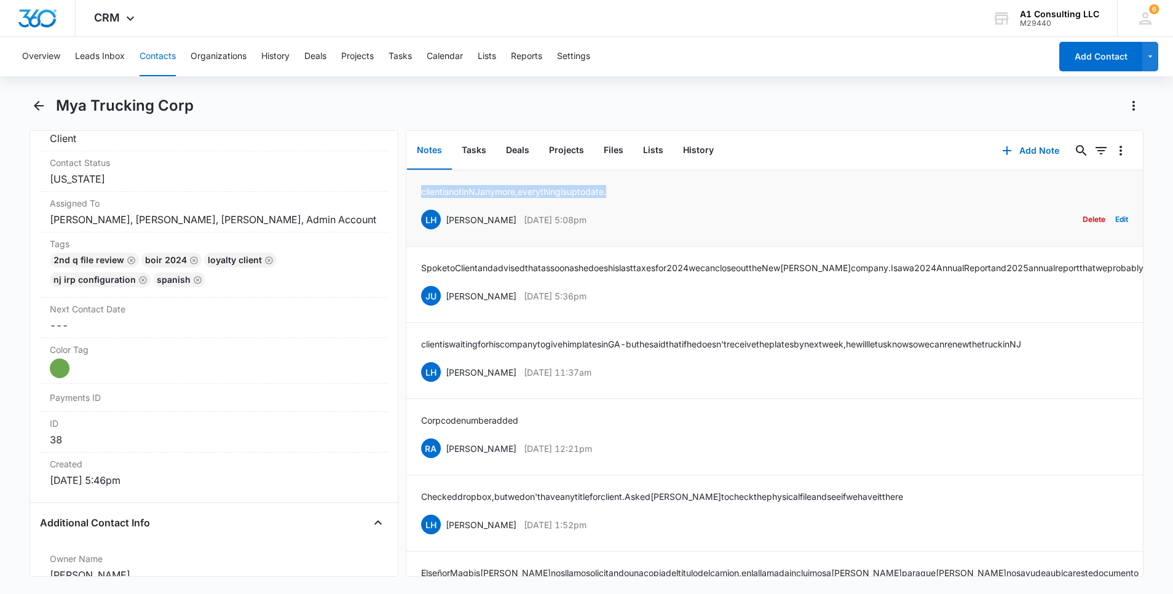
drag, startPoint x: 638, startPoint y: 188, endPoint x: 416, endPoint y: 189, distance: 222.5
click at [416, 189] on li "client is not in [GEOGRAPHIC_DATA] anymore, everything is up to date. LH [PERSO…" at bounding box center [774, 208] width 736 height 76
click at [318, 292] on div "2nd Q File Review BOIR 2024 LOYALTY CLIENT NJ IRP CONFIGURATION Spanish" at bounding box center [214, 272] width 328 height 39
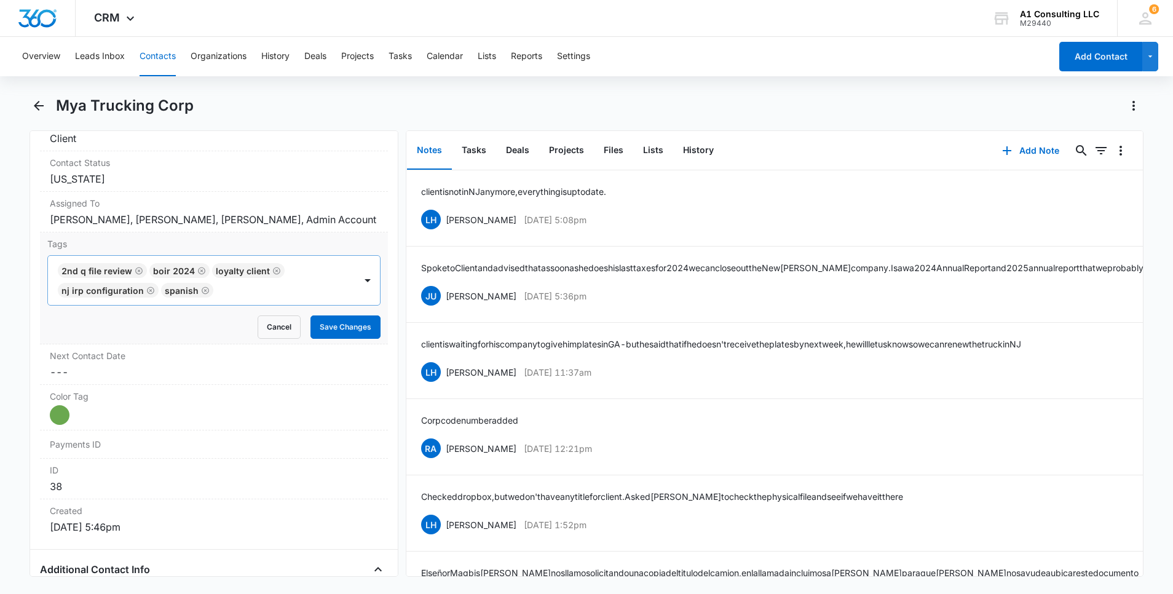
click at [294, 299] on div at bounding box center [285, 290] width 137 height 17
type input "gh"
click at [112, 363] on p "GHL Conversion" at bounding box center [94, 356] width 65 height 13
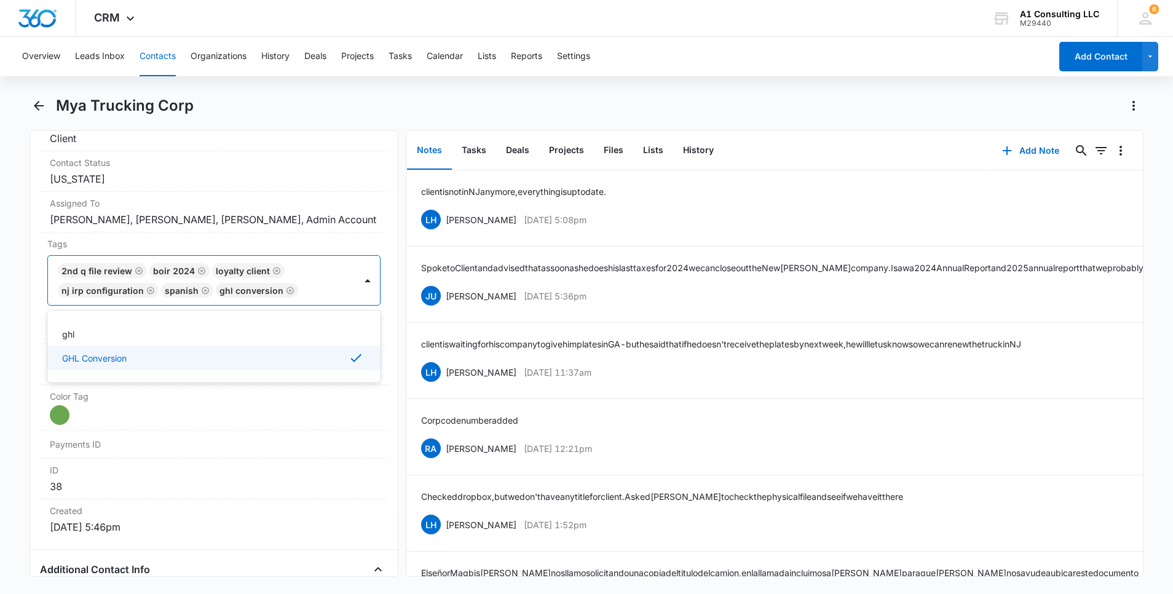
click at [0, 353] on html "CRM Apps Websites Forms CRM Email Social Content Ads Intelligence Files Brand S…" at bounding box center [586, 297] width 1173 height 594
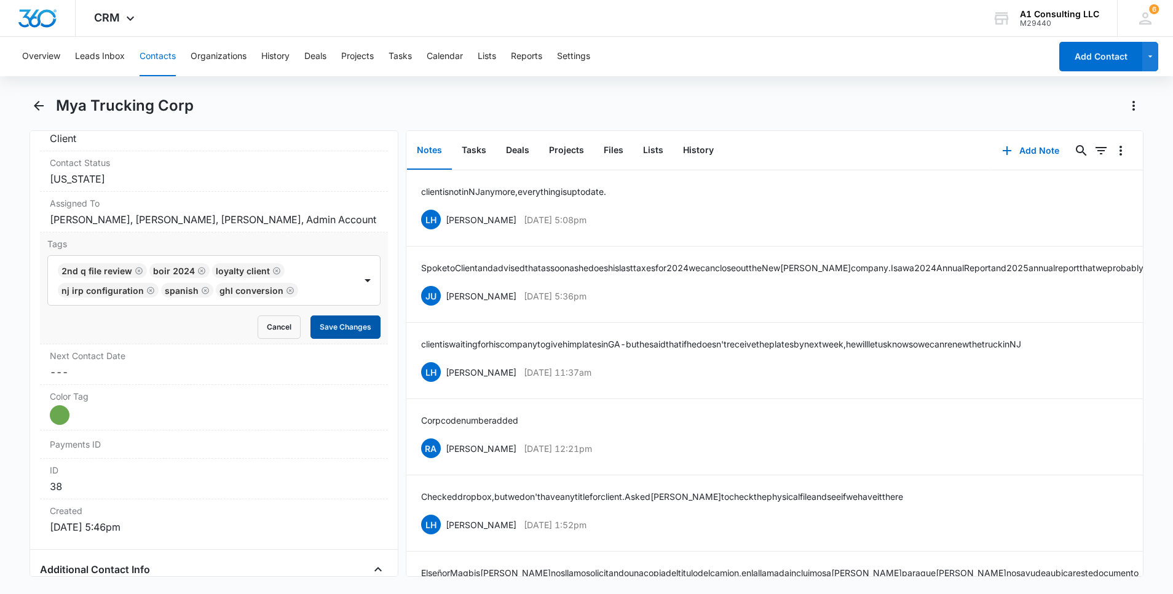
click at [325, 339] on button "Save Changes" at bounding box center [345, 326] width 70 height 23
